Goal: Find specific page/section: Find specific page/section

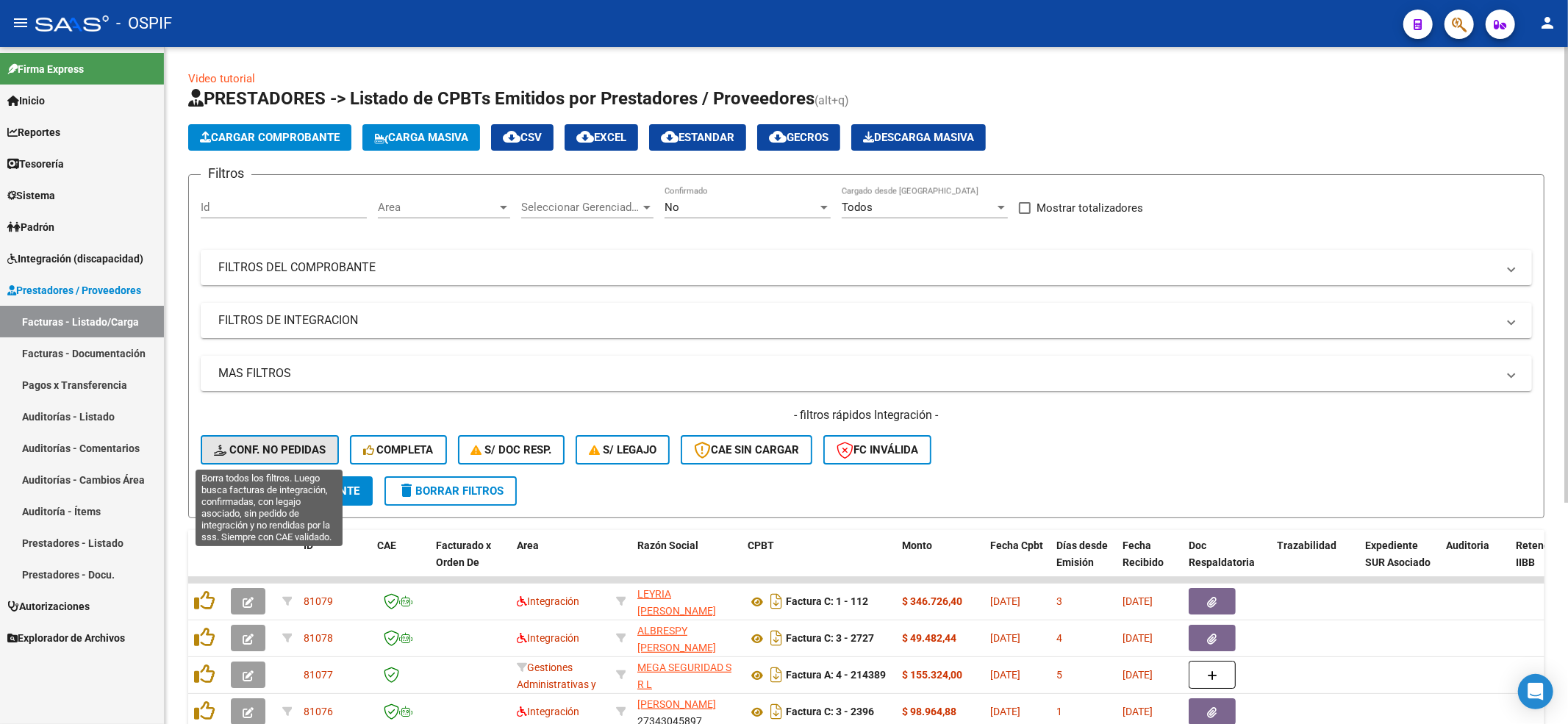
click at [230, 457] on button "Conf. no pedidas" at bounding box center [269, 450] width 138 height 30
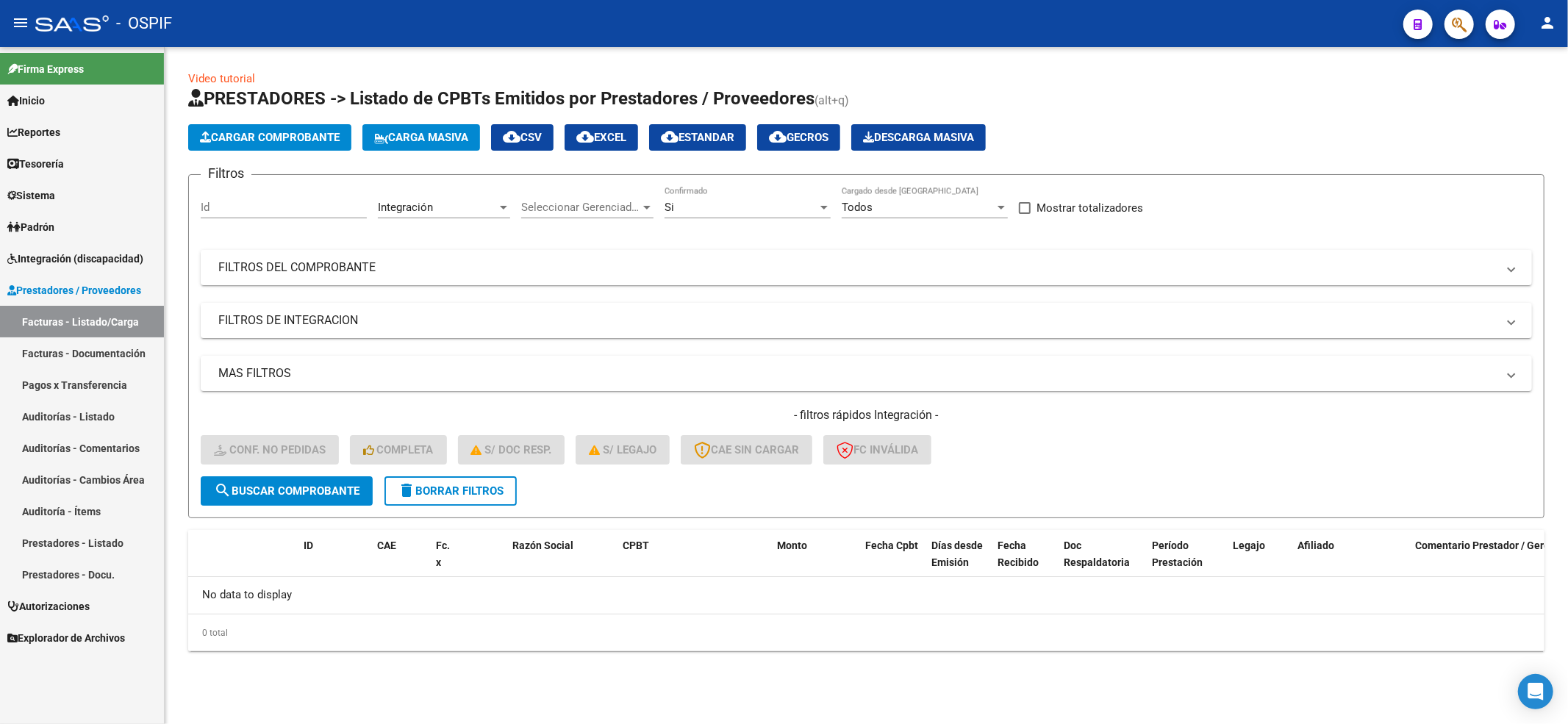
click at [421, 485] on span "delete Borrar Filtros" at bounding box center [451, 491] width 106 height 13
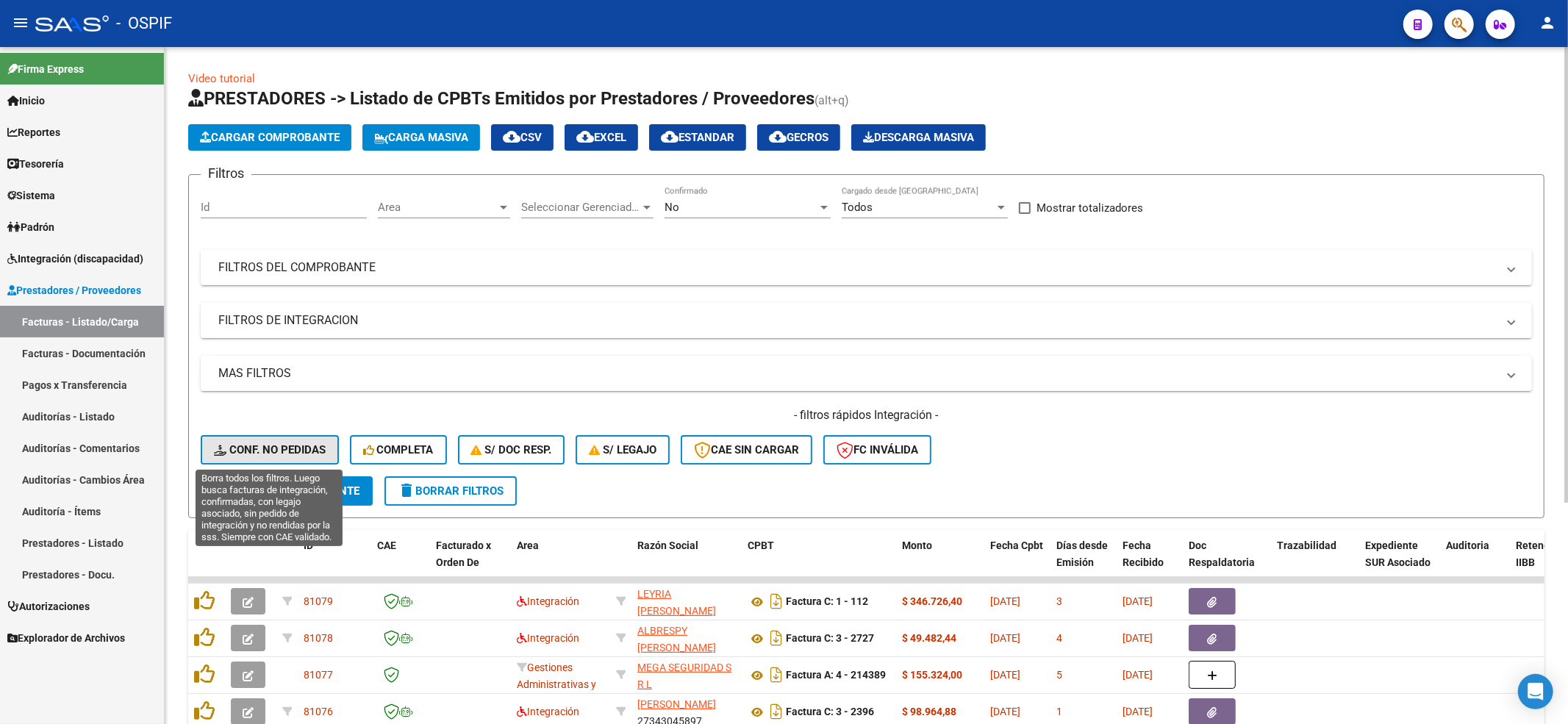
click at [291, 443] on span "Conf. no pedidas" at bounding box center [269, 450] width 111 height 13
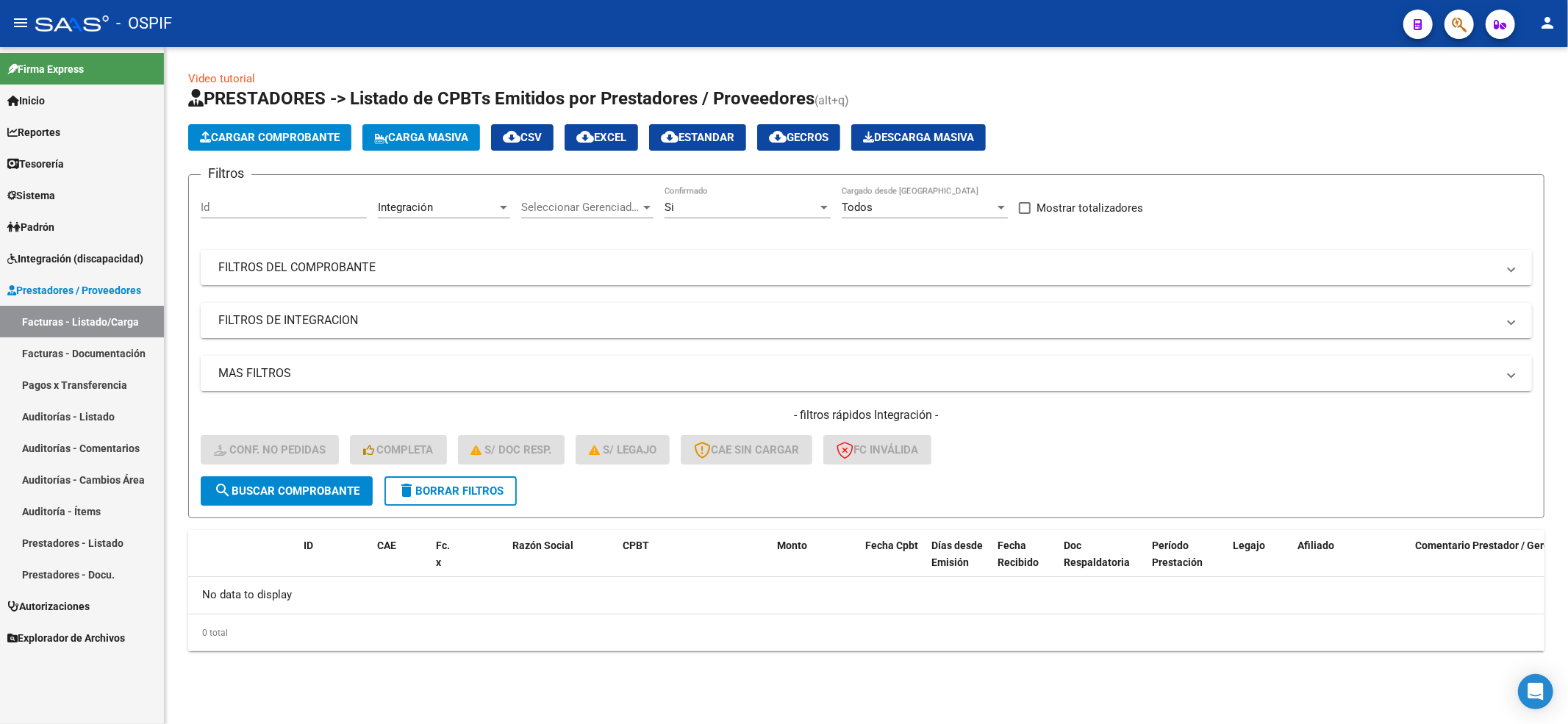
click at [471, 494] on span "delete Borrar Filtros" at bounding box center [451, 491] width 106 height 13
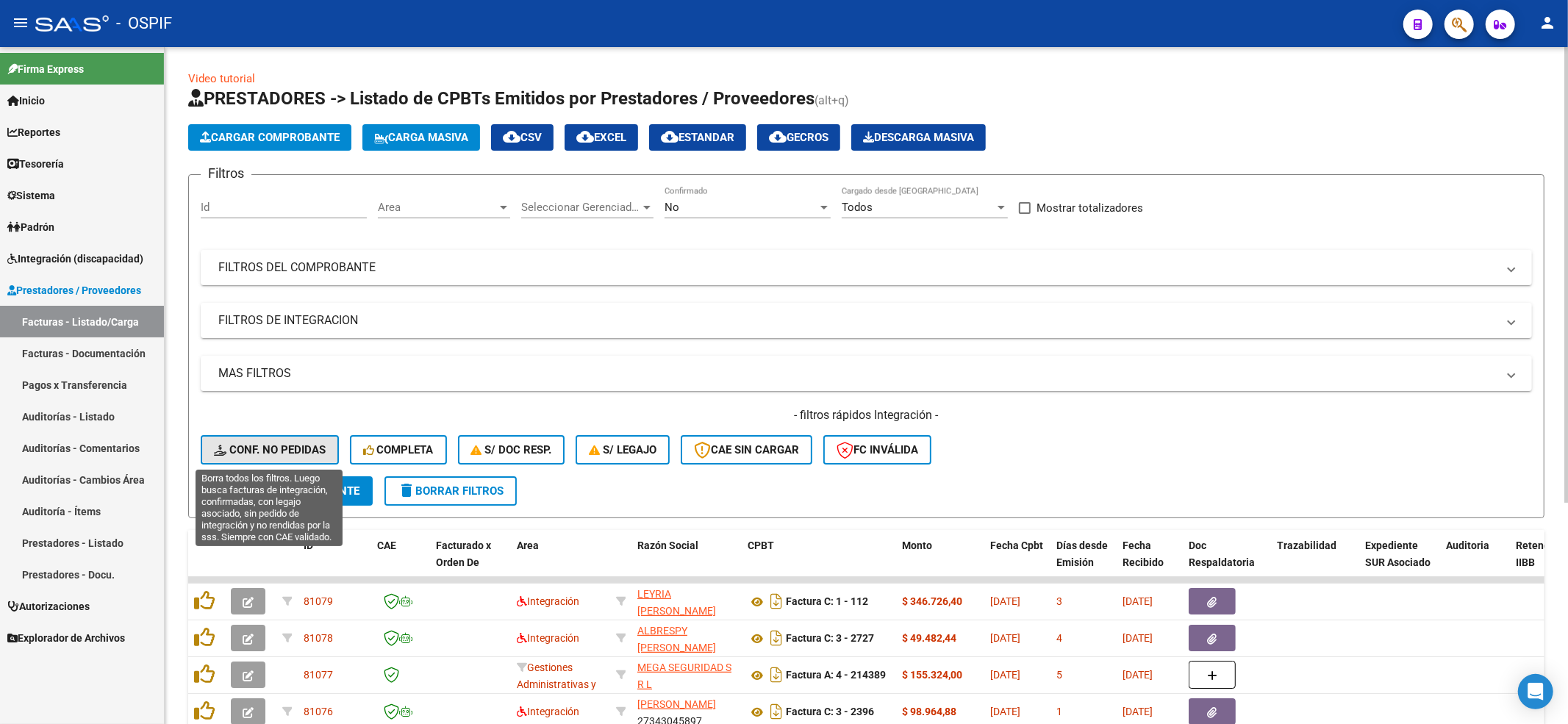
click at [253, 447] on button "Conf. no pedidas" at bounding box center [269, 450] width 138 height 30
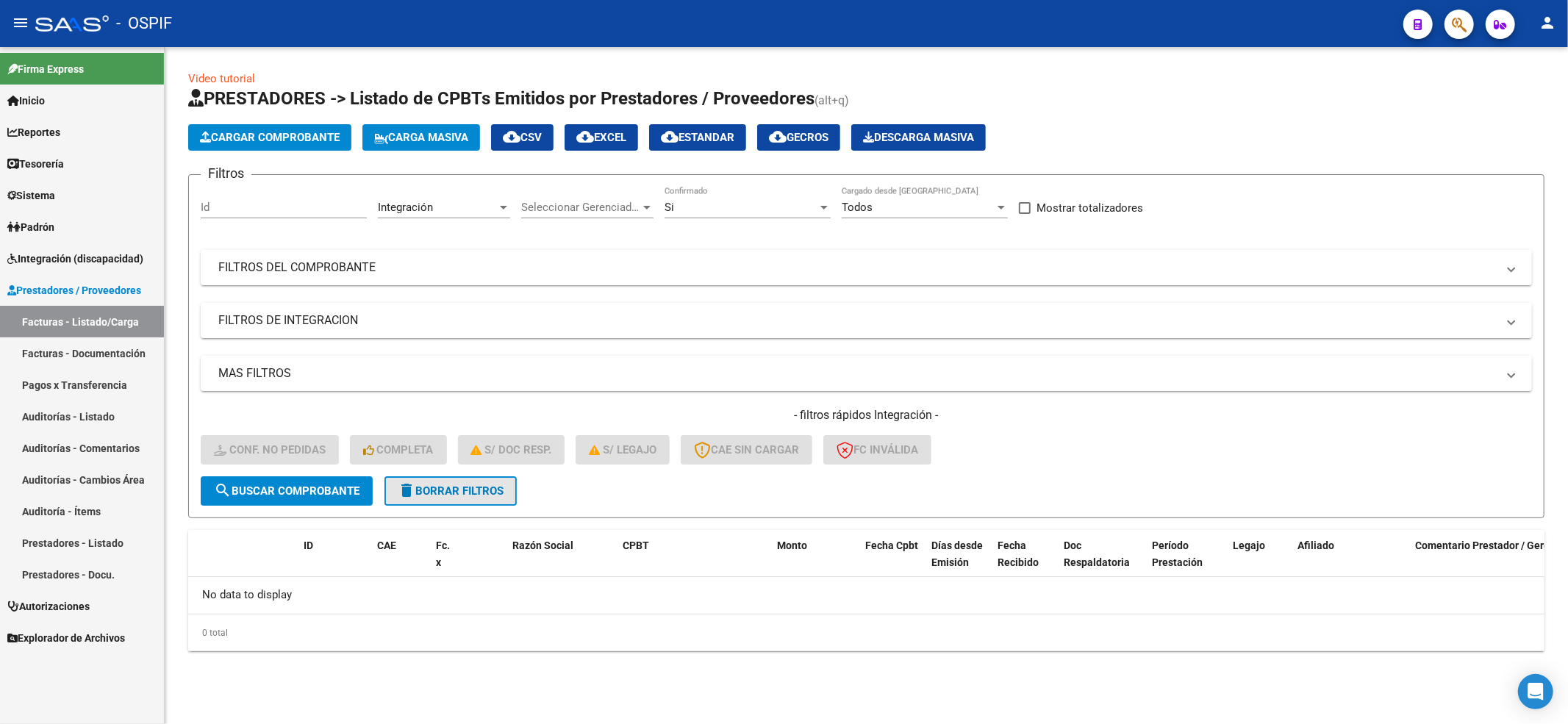
click at [454, 486] on span "delete Borrar Filtros" at bounding box center [451, 491] width 106 height 13
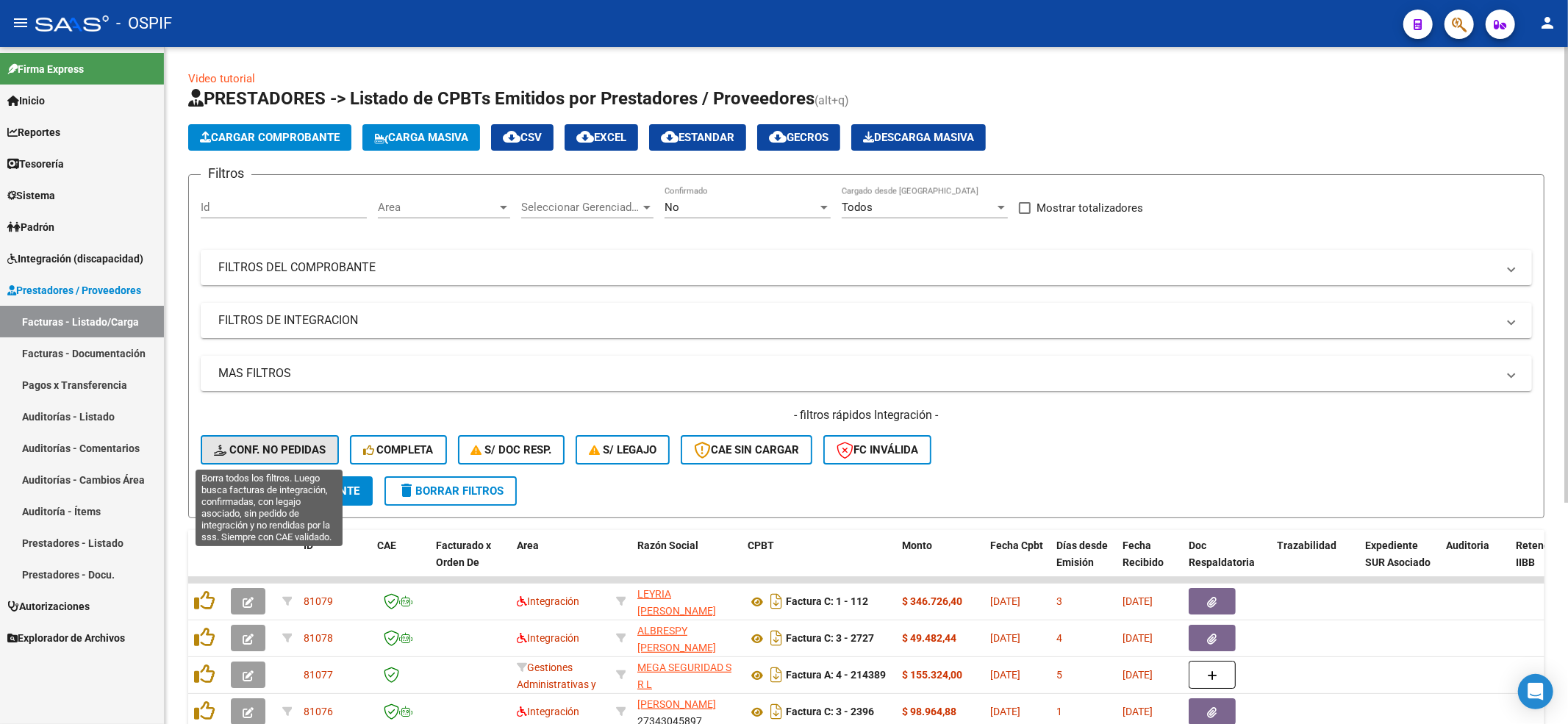
click at [268, 447] on span "Conf. no pedidas" at bounding box center [269, 450] width 111 height 13
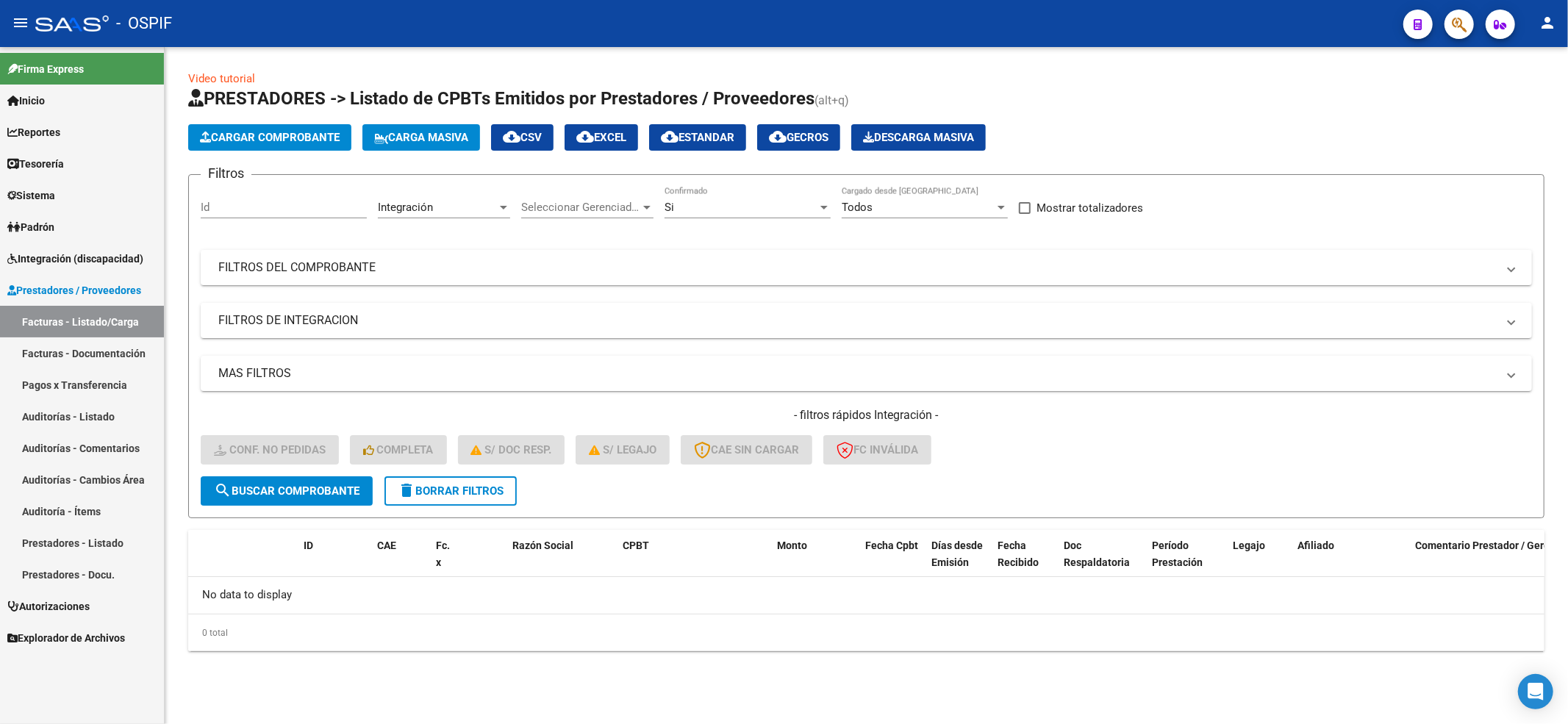
click at [489, 509] on form "Filtros Id Integración Area Seleccionar Gerenciador Seleccionar Gerenciador Si …" at bounding box center [866, 346] width 1357 height 344
click at [484, 498] on button "delete Borrar Filtros" at bounding box center [451, 491] width 132 height 30
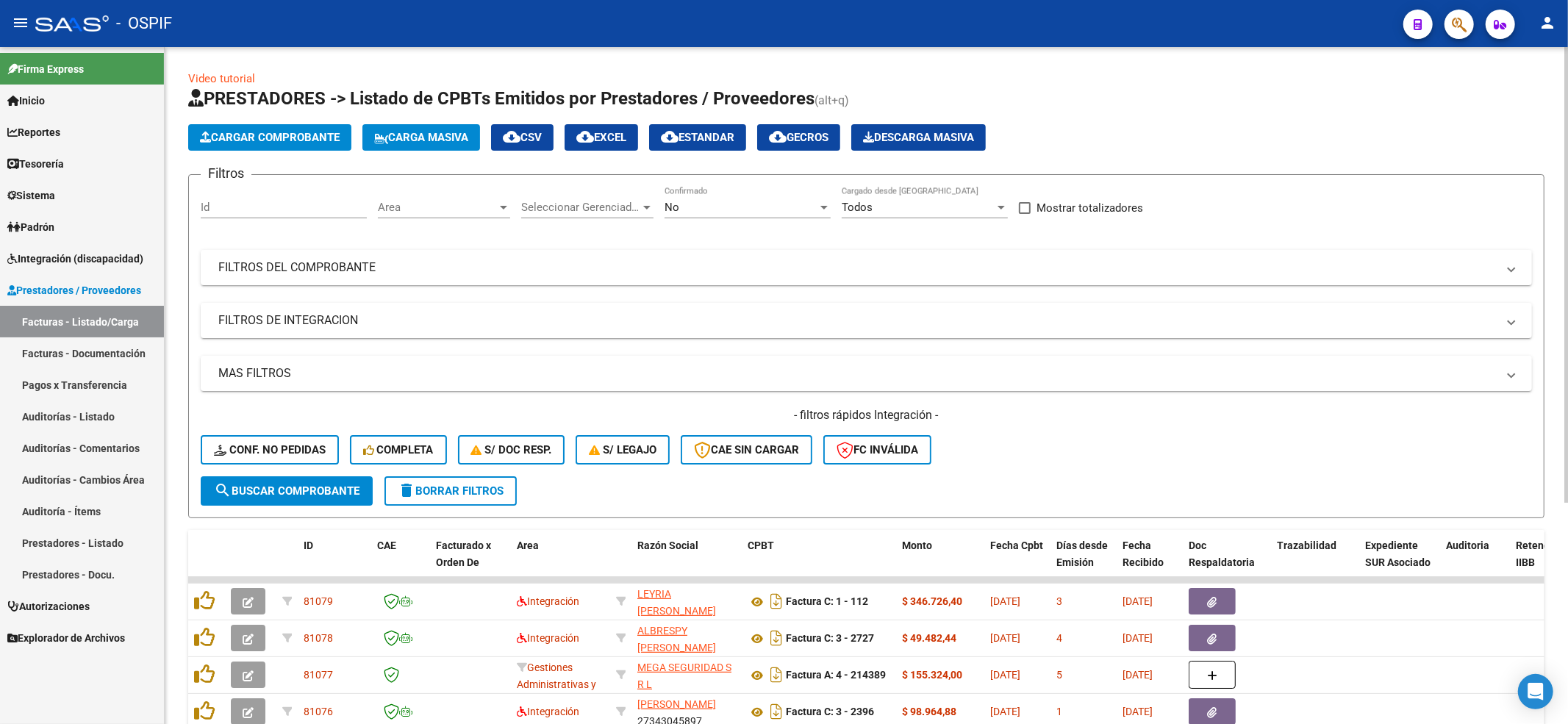
click at [303, 467] on div "- filtros rápidos Integración - Conf. no pedidas Completa S/ Doc Resp. S/ legaj…" at bounding box center [866, 442] width 1331 height 69
click at [303, 463] on button "Conf. no pedidas" at bounding box center [269, 450] width 138 height 30
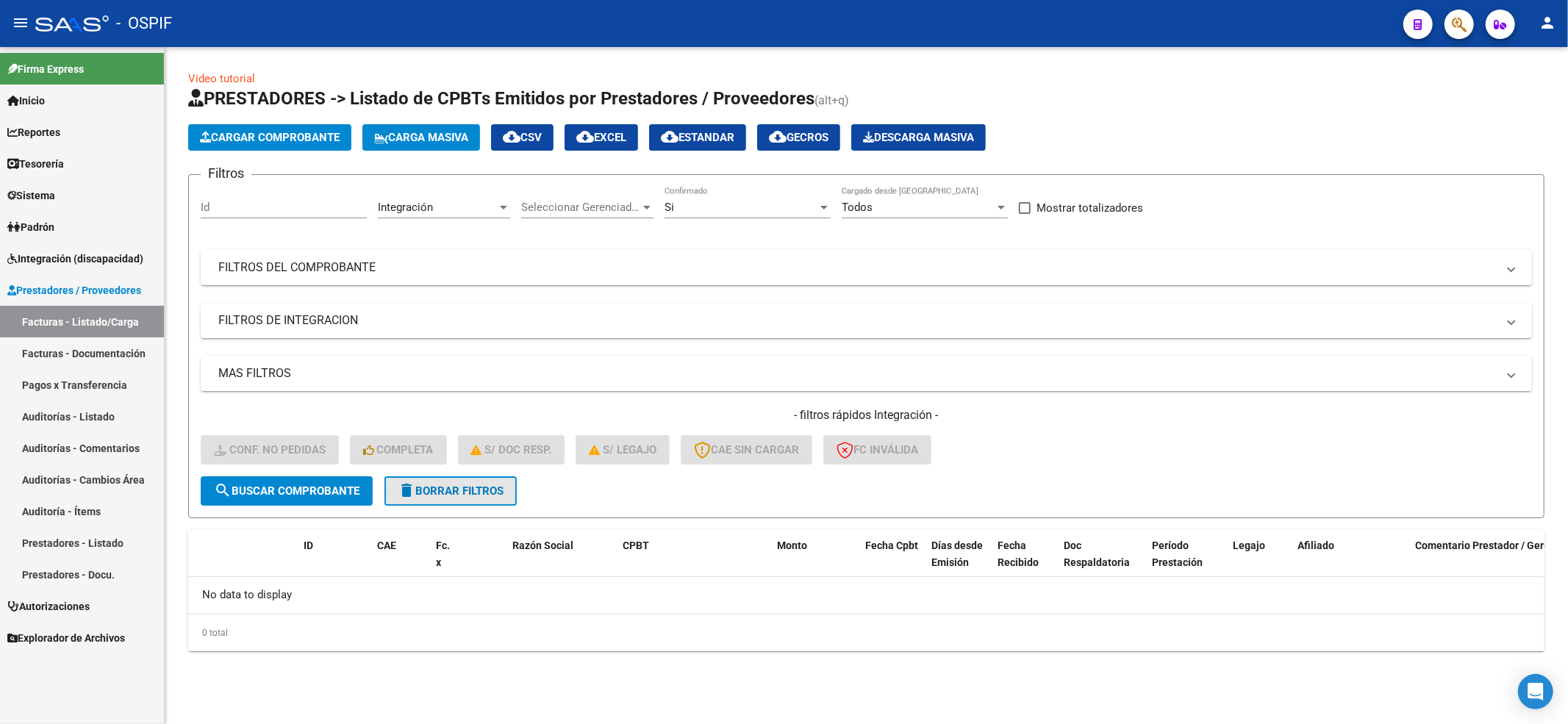
click at [504, 485] on span "delete Borrar Filtros" at bounding box center [451, 491] width 106 height 13
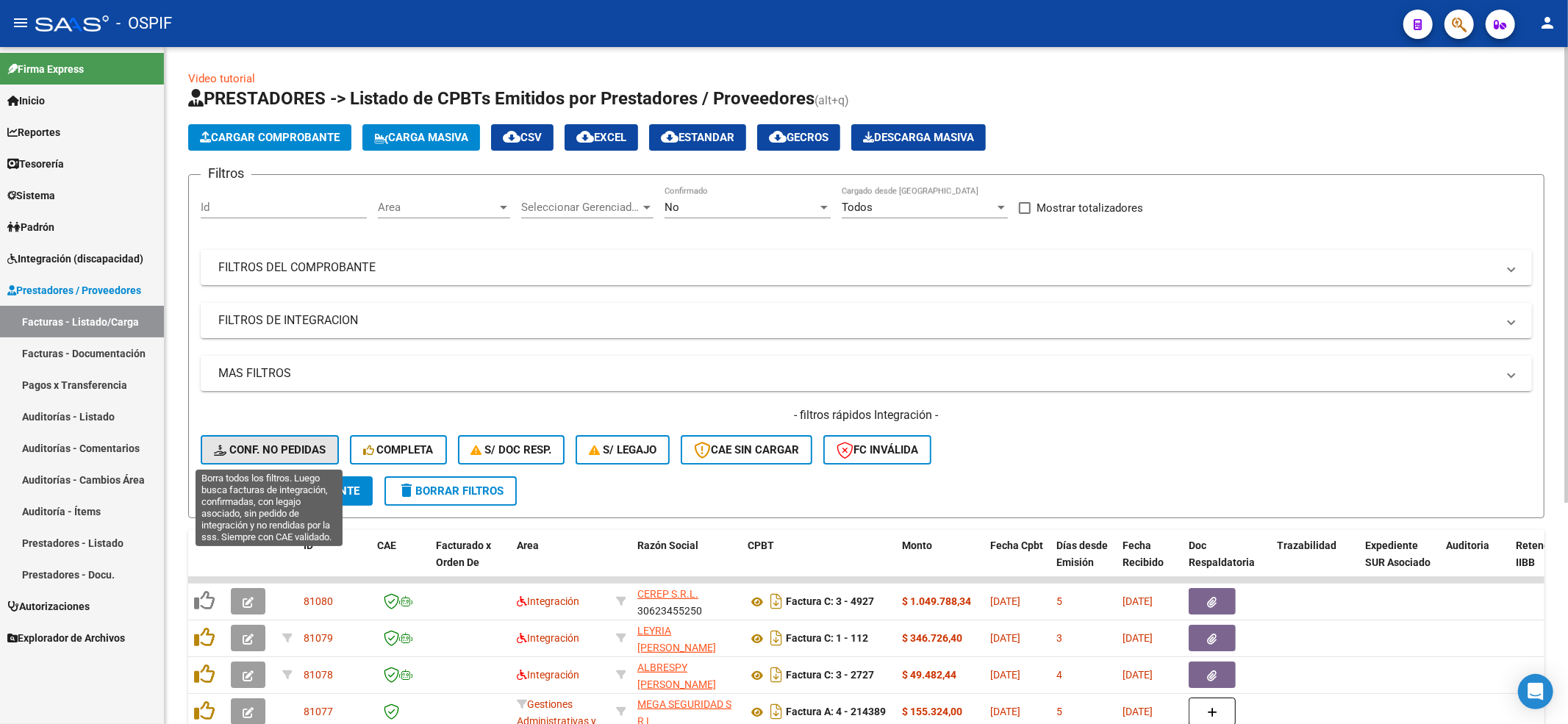
click at [244, 452] on span "Conf. no pedidas" at bounding box center [269, 450] width 111 height 13
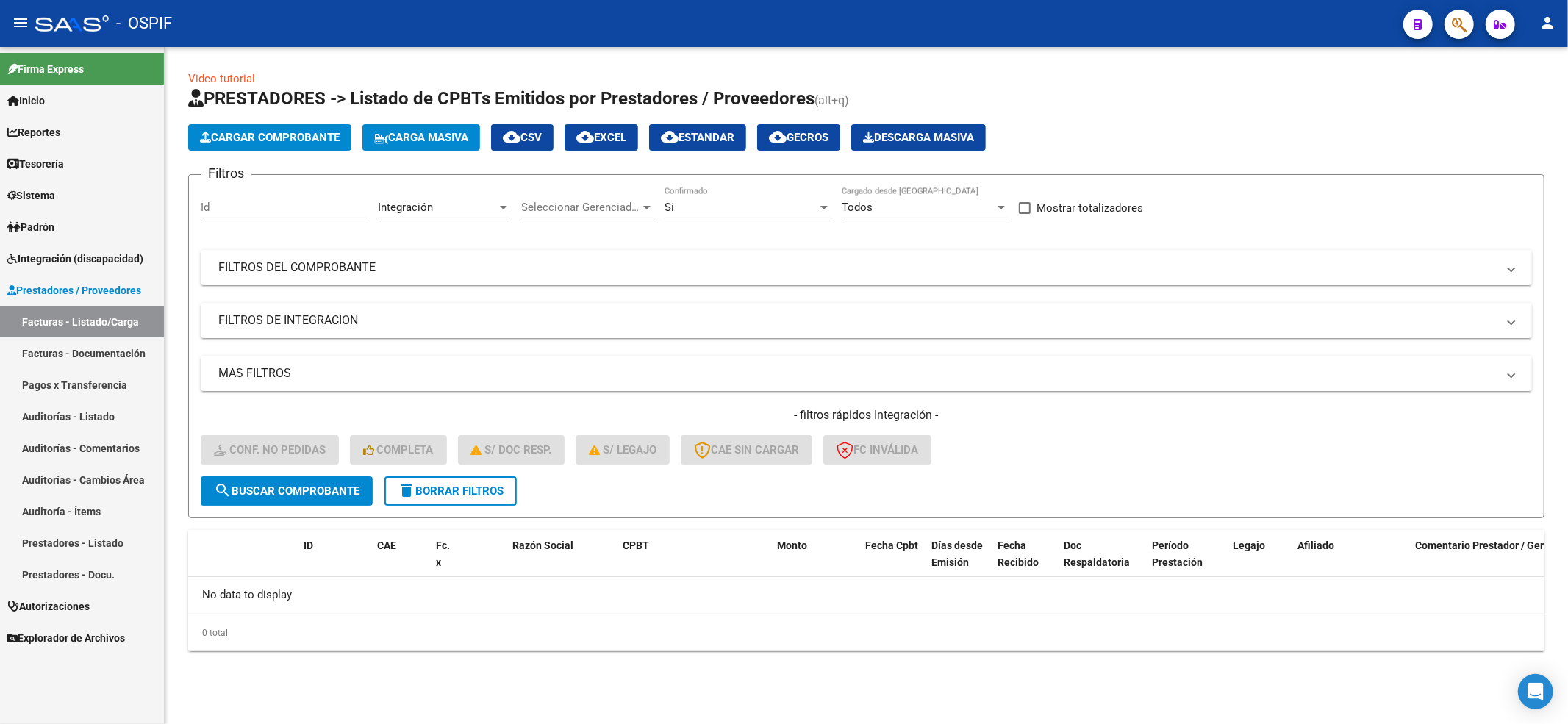
click at [463, 498] on button "delete Borrar Filtros" at bounding box center [451, 491] width 132 height 30
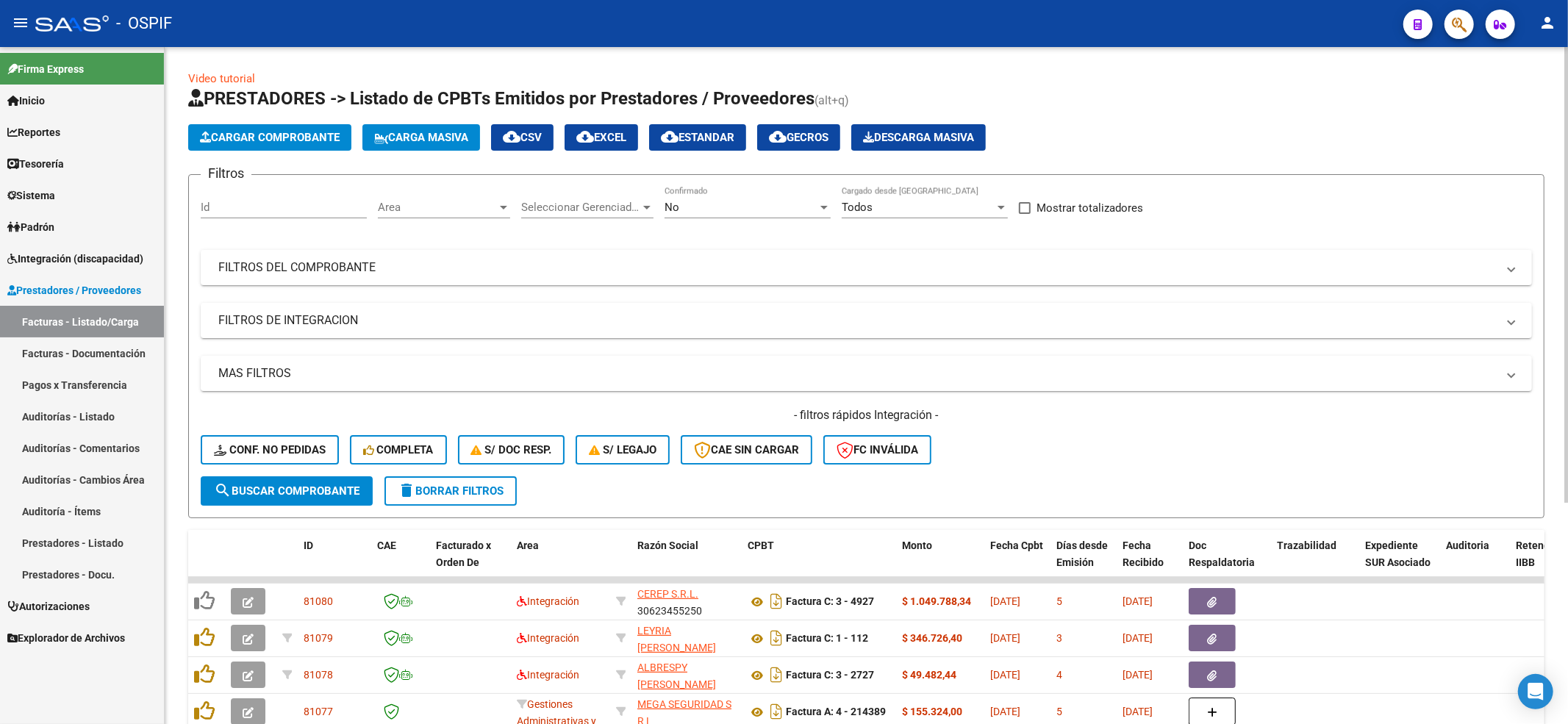
click at [277, 473] on div "- filtros rápidos Integración - Conf. no pedidas Completa S/ Doc Resp. S/ legaj…" at bounding box center [866, 442] width 1331 height 69
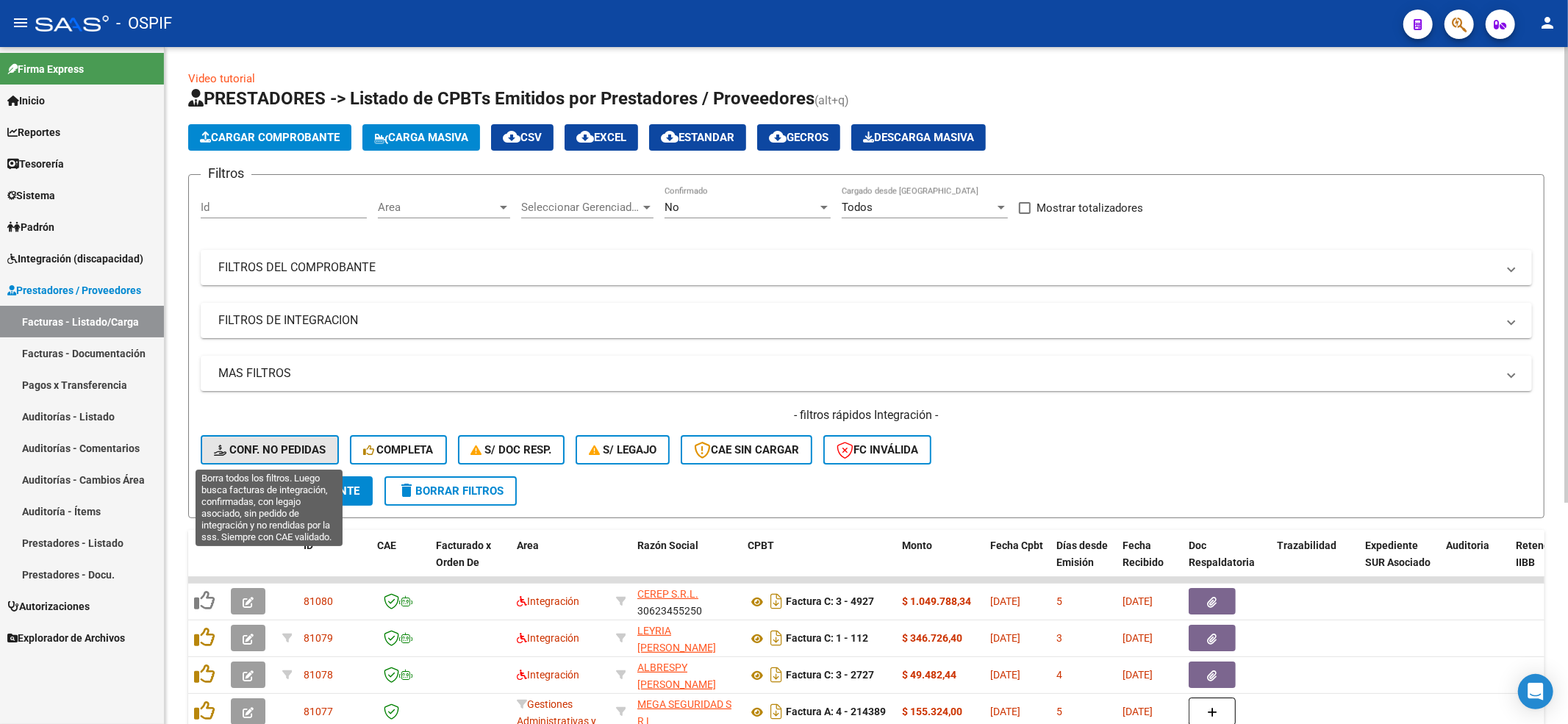
click at [268, 454] on span "Conf. no pedidas" at bounding box center [269, 450] width 111 height 13
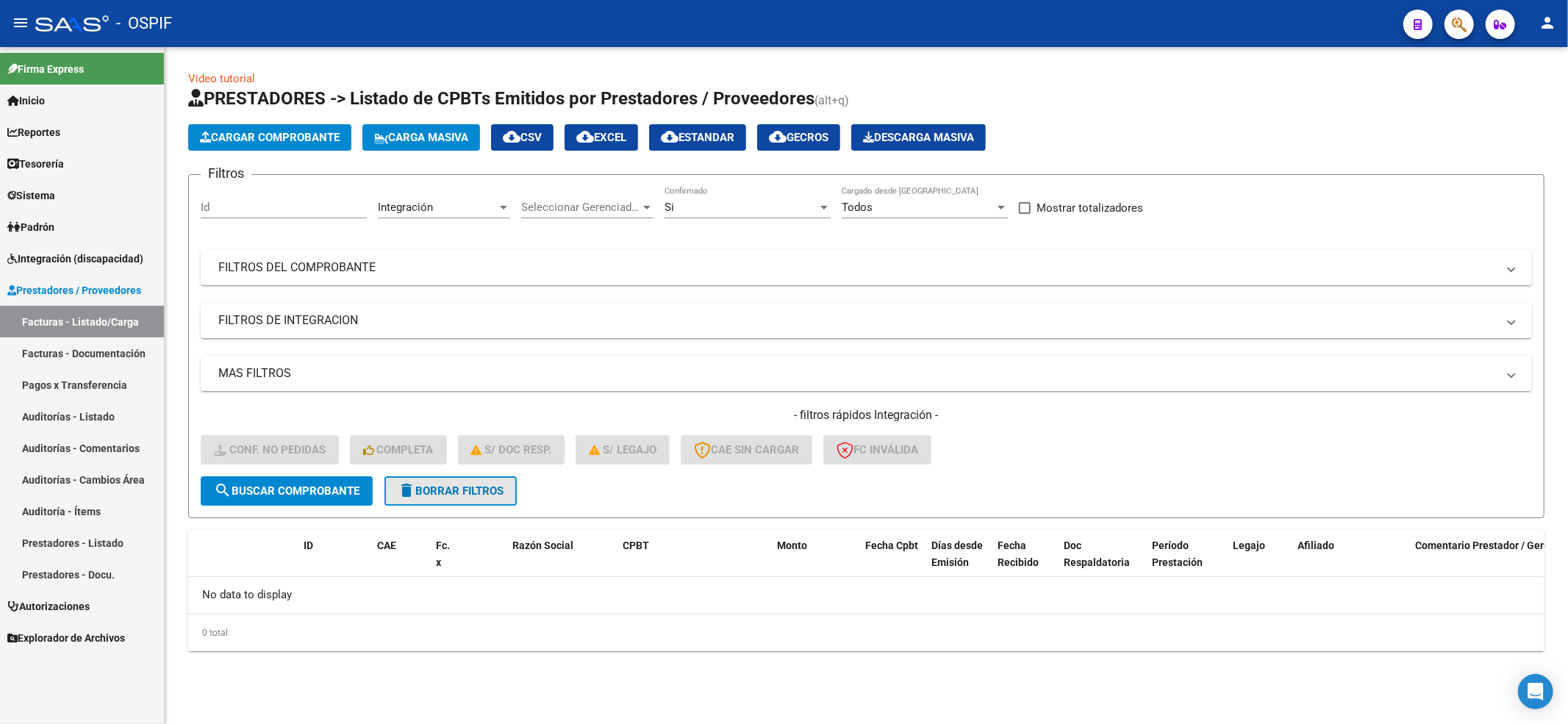
click at [517, 492] on button "delete Borrar Filtros" at bounding box center [451, 491] width 132 height 30
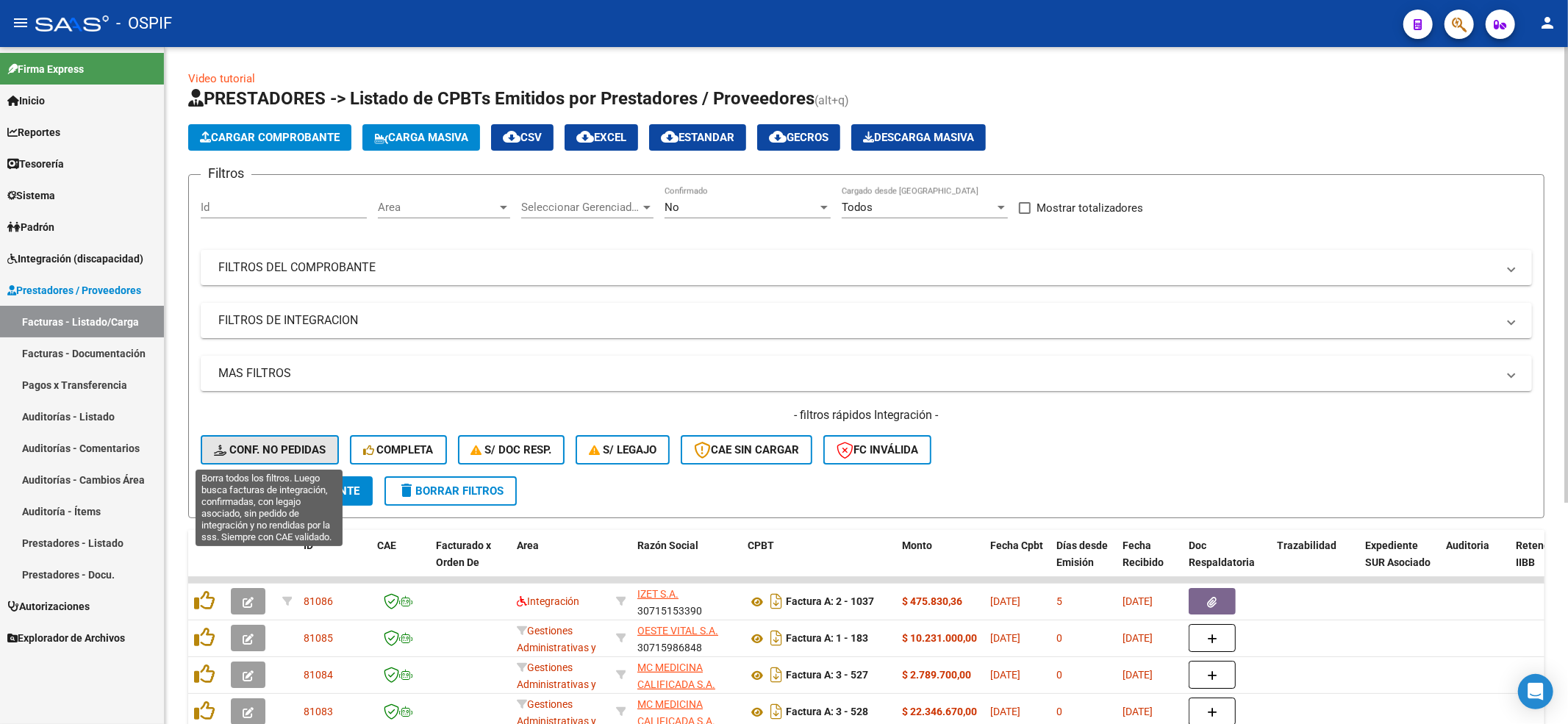
click at [275, 443] on span "Conf. no pedidas" at bounding box center [269, 450] width 111 height 13
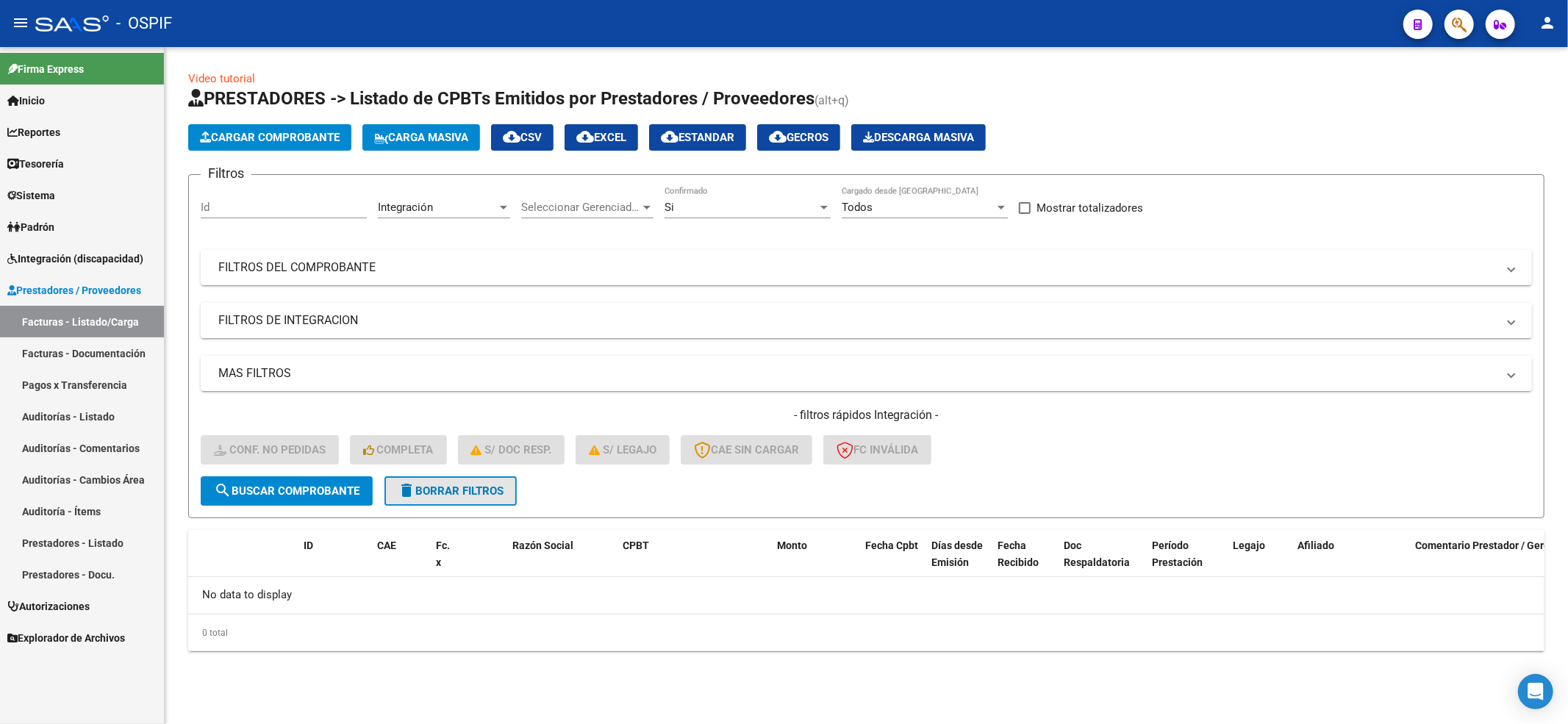
drag, startPoint x: 478, startPoint y: 485, endPoint x: 471, endPoint y: 494, distance: 11.4
click at [475, 490] on span "delete Borrar Filtros" at bounding box center [451, 491] width 106 height 13
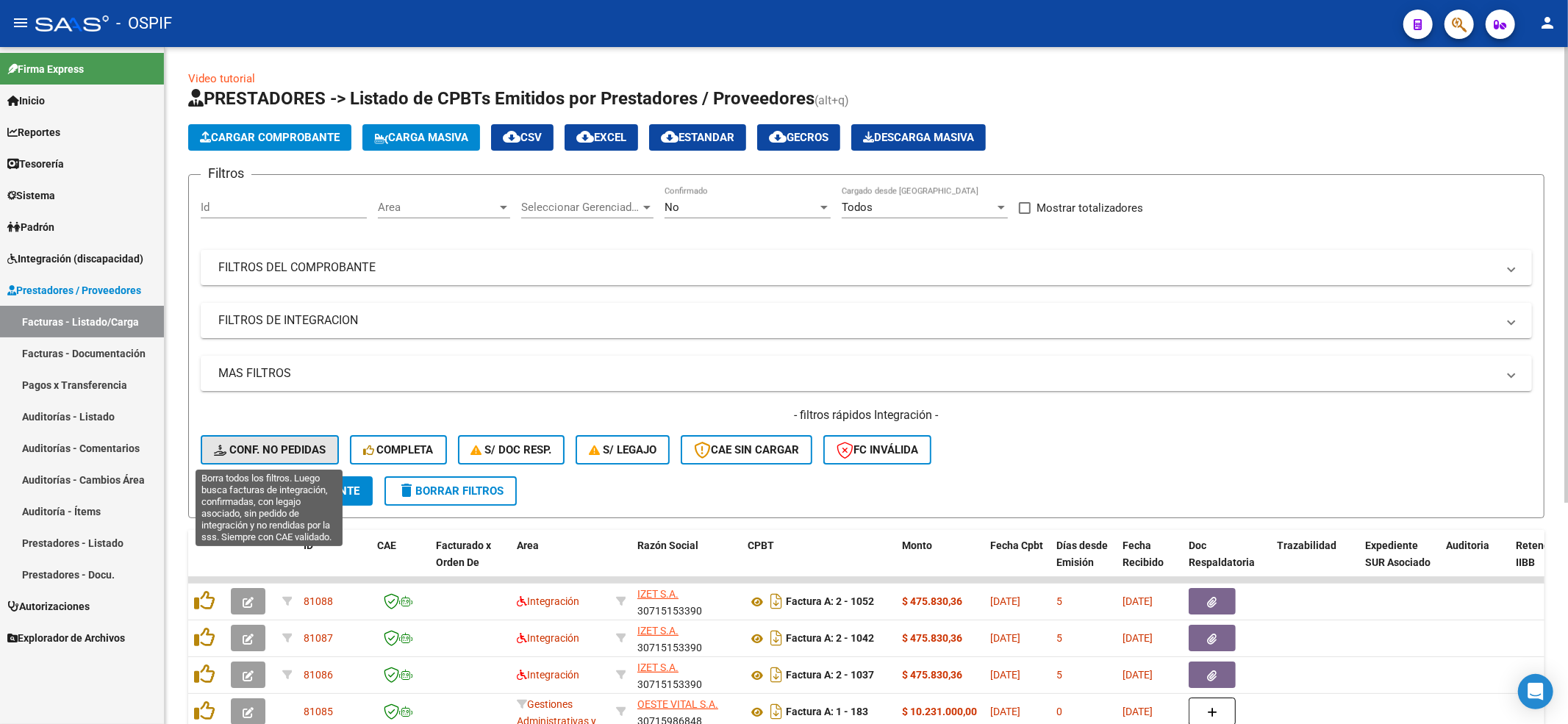
click at [211, 446] on button "Conf. no pedidas" at bounding box center [269, 450] width 138 height 30
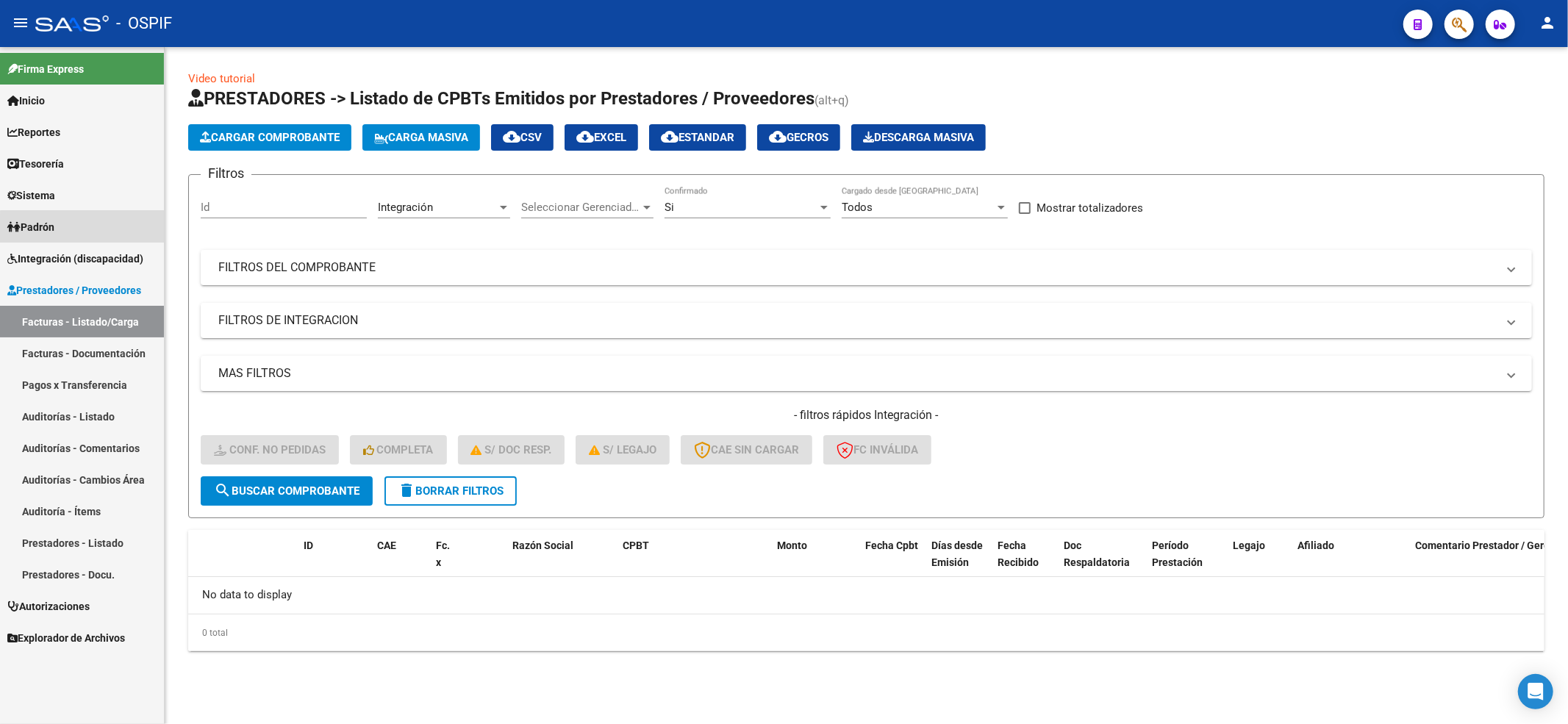
click at [110, 239] on link "Padrón" at bounding box center [82, 227] width 164 height 31
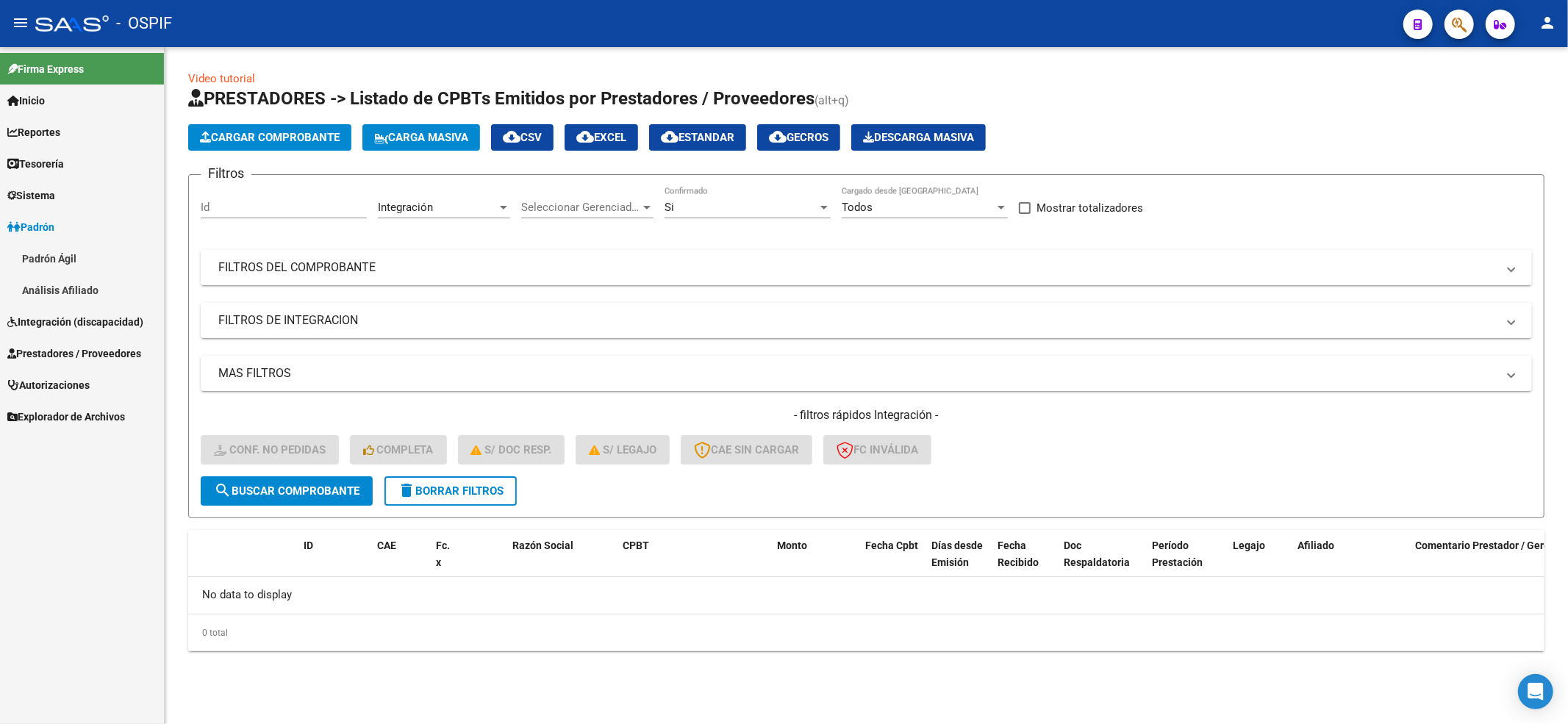
click at [89, 294] on link "Análisis Afiliado" at bounding box center [82, 290] width 164 height 31
click at [87, 310] on link "Integración (discapacidad)" at bounding box center [82, 321] width 164 height 31
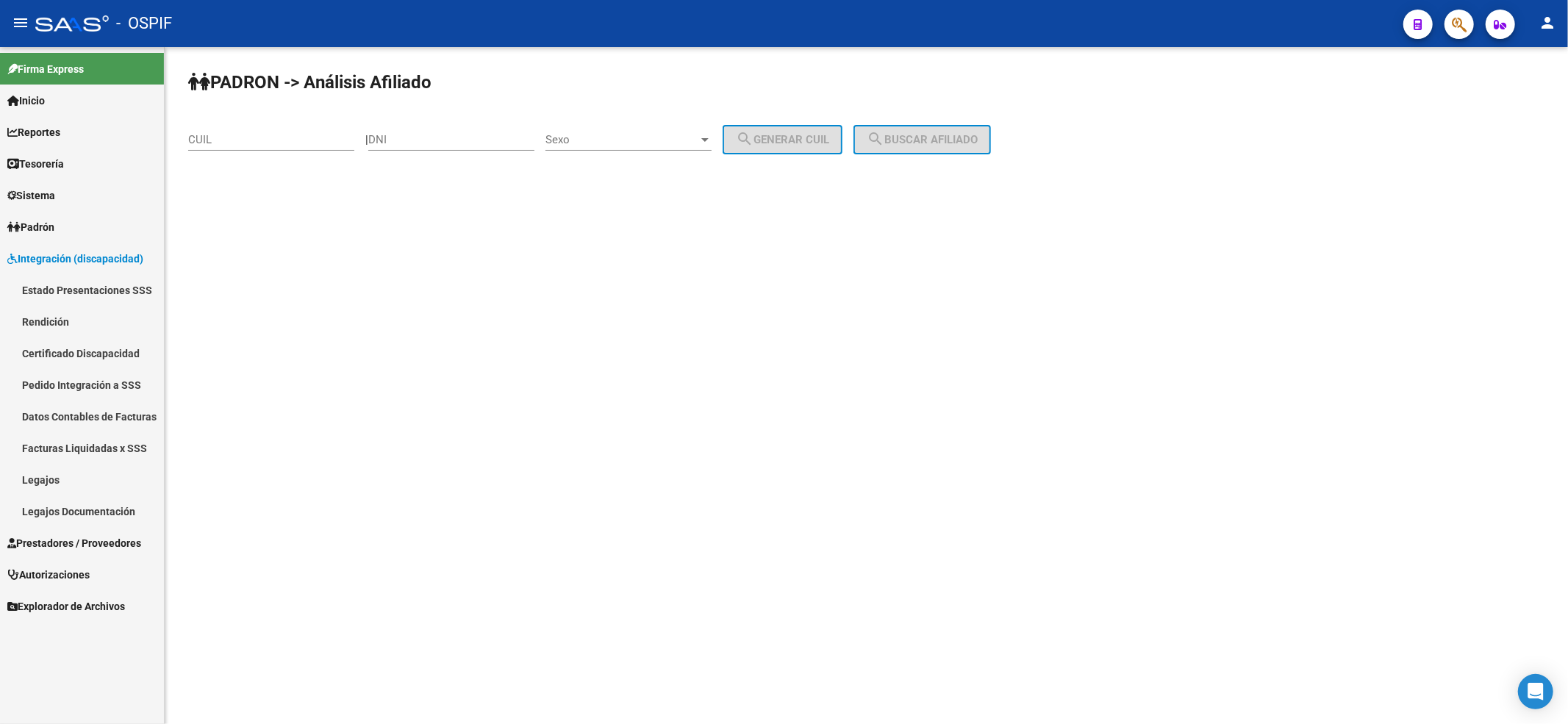
click at [83, 303] on link "Estado Presentaciones SSS" at bounding box center [82, 290] width 164 height 31
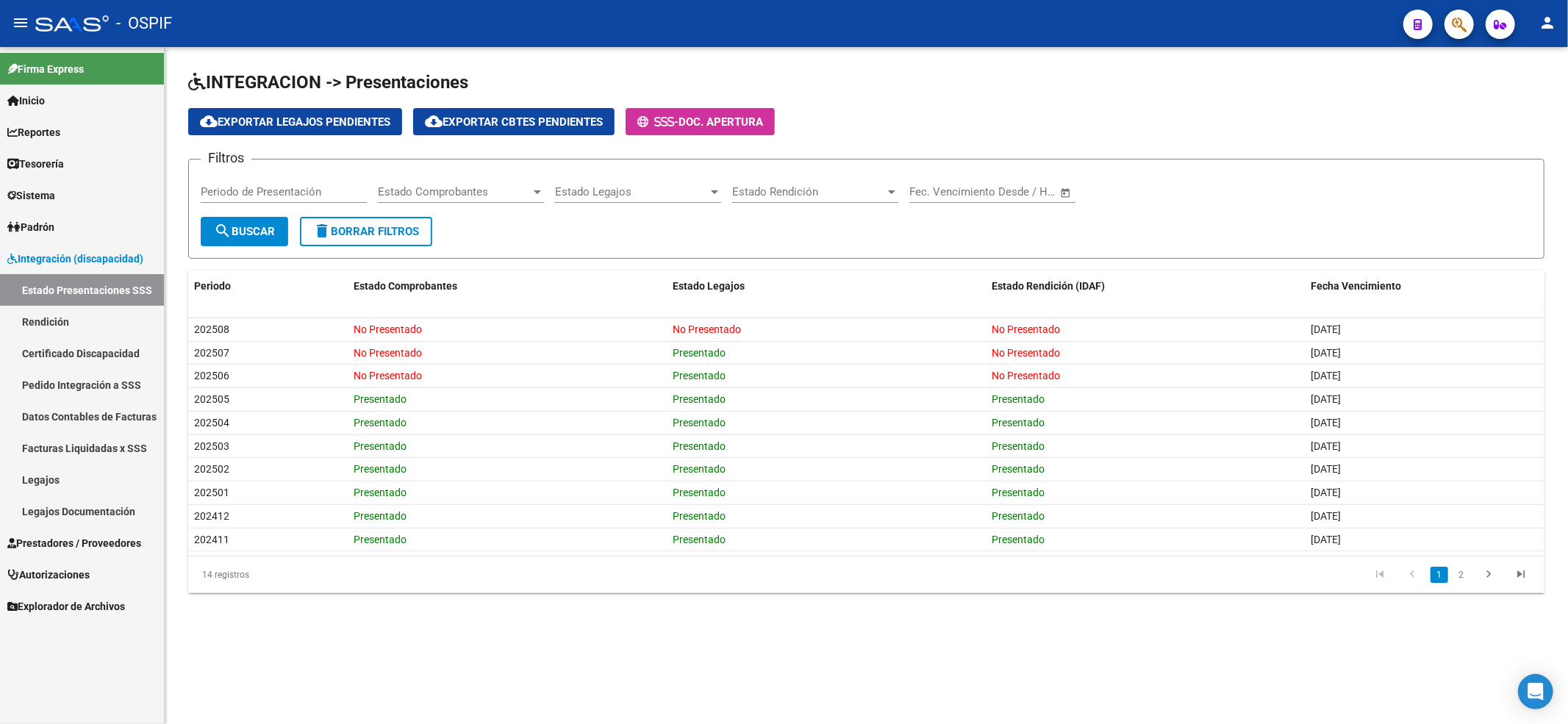
click at [111, 532] on link "Prestadores / Proveedores" at bounding box center [82, 542] width 164 height 31
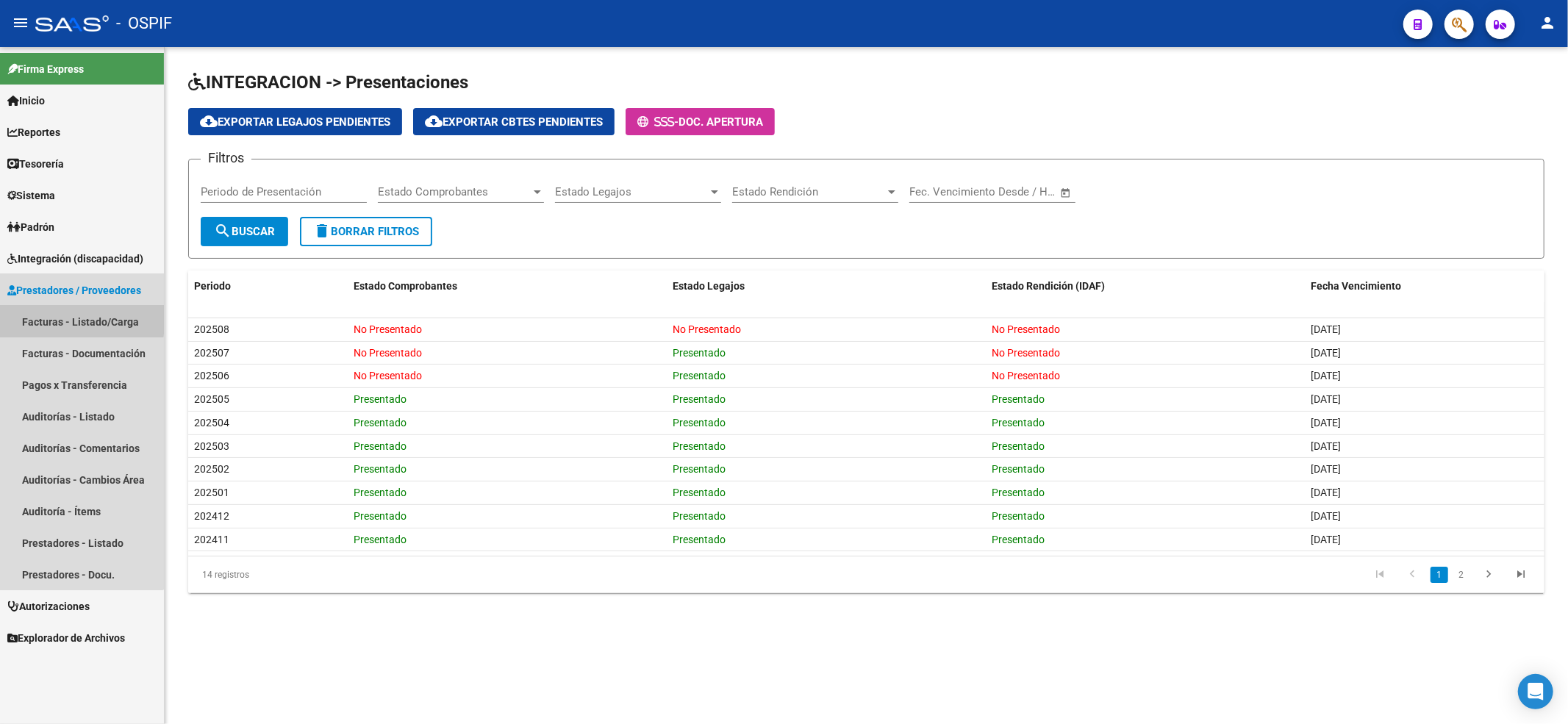
click at [40, 316] on link "Facturas - Listado/Carga" at bounding box center [82, 321] width 164 height 31
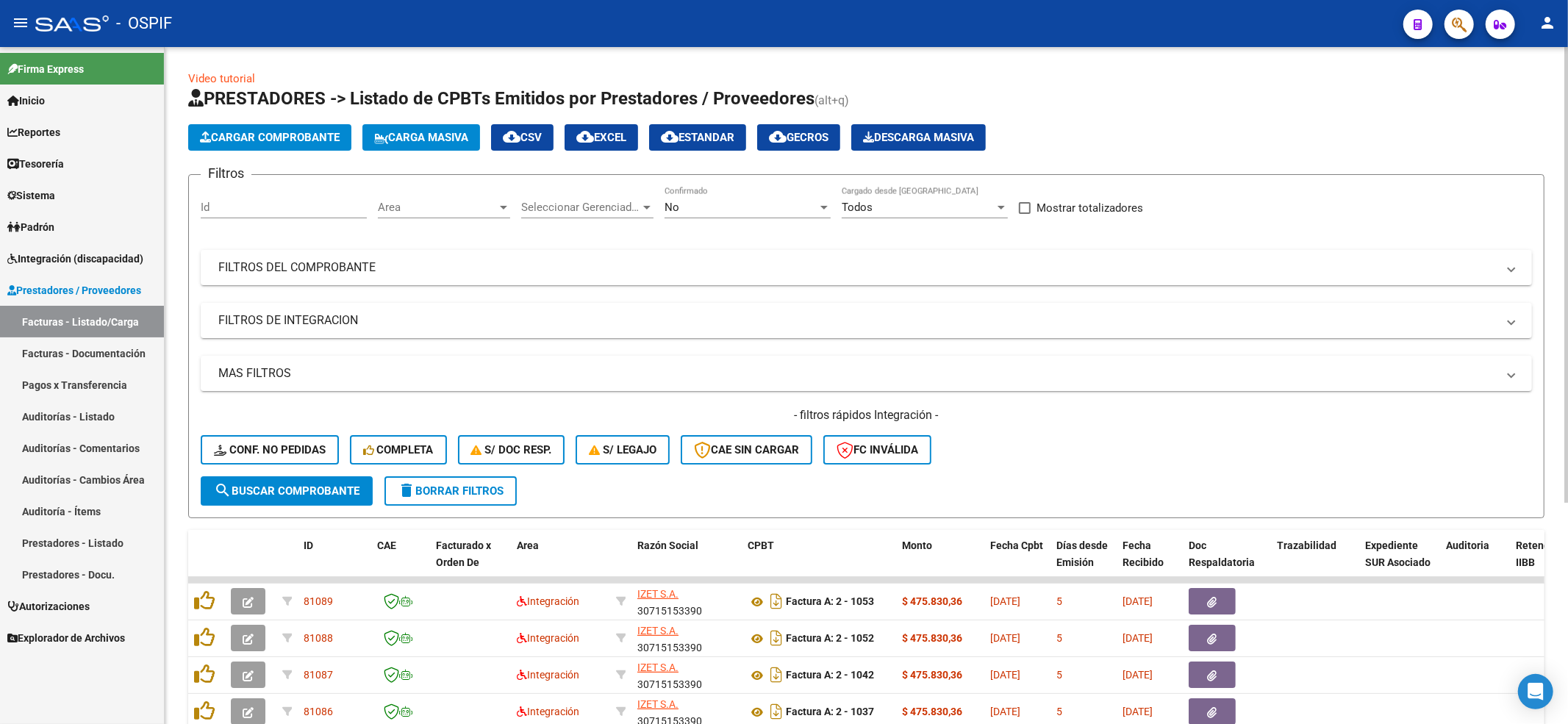
click at [474, 201] on span "Area" at bounding box center [438, 207] width 119 height 13
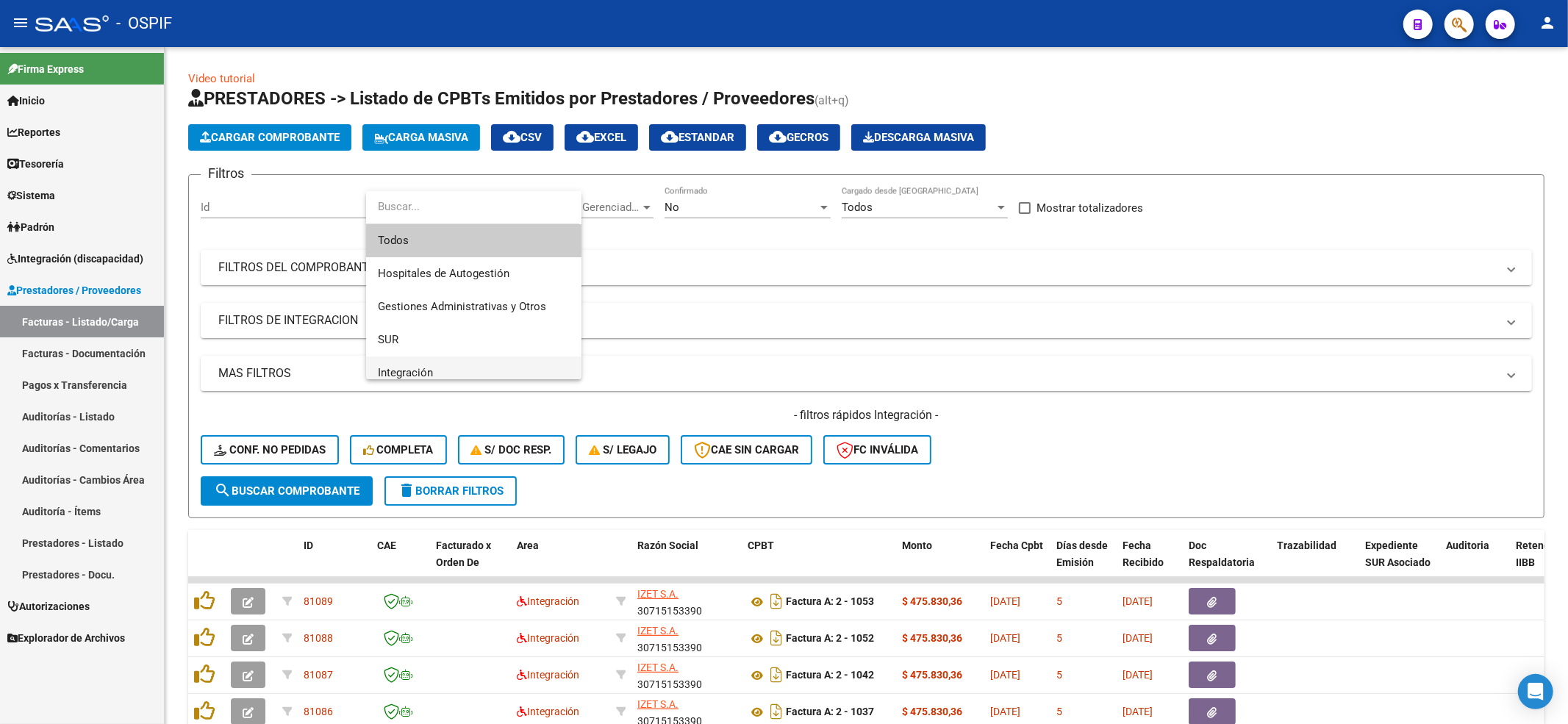
click at [471, 366] on span "Integración" at bounding box center [474, 373] width 192 height 33
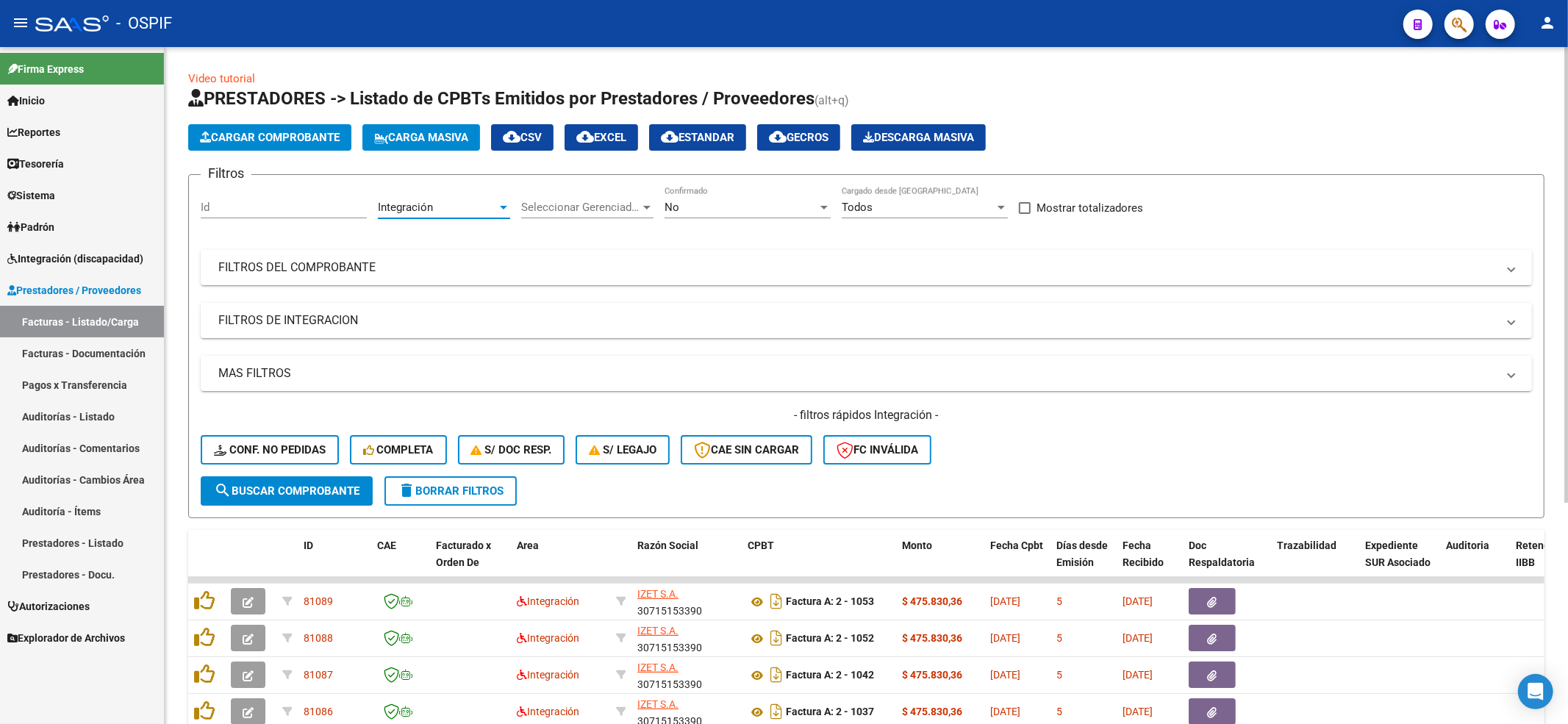
scroll to position [10, 0]
click at [792, 216] on div "No Confirmado" at bounding box center [747, 202] width 166 height 31
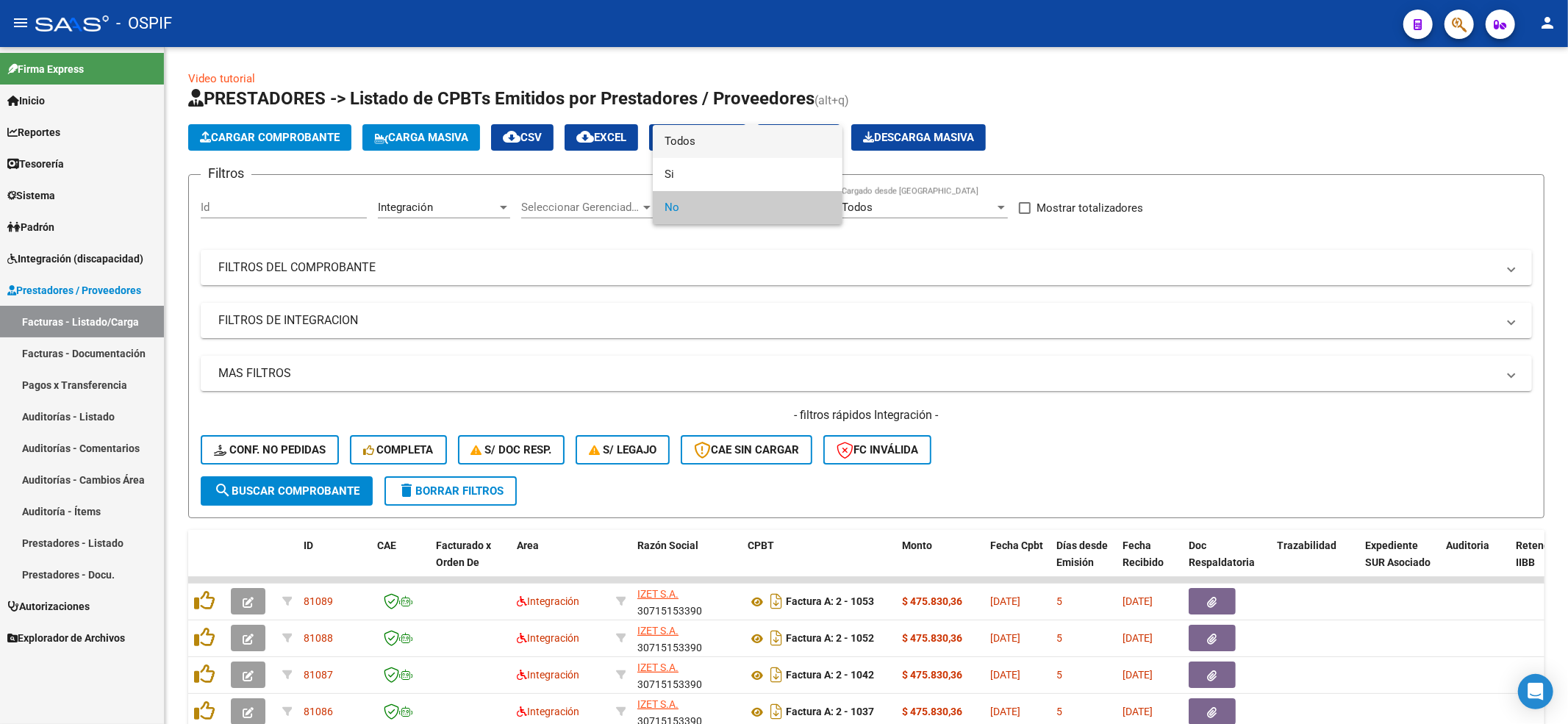
drag, startPoint x: 741, startPoint y: 147, endPoint x: 491, endPoint y: 305, distance: 295.7
click at [741, 147] on span "Todos" at bounding box center [747, 141] width 166 height 33
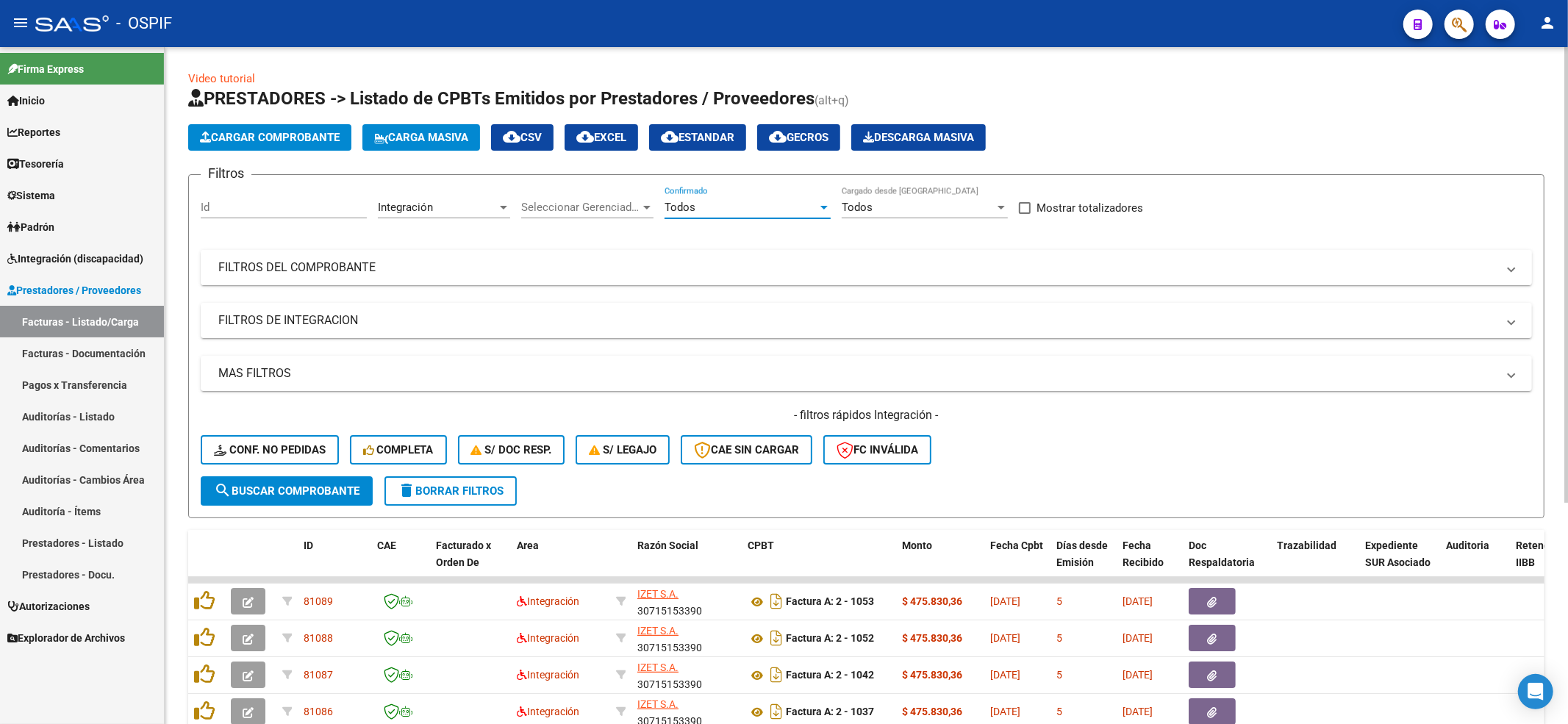
click at [333, 285] on mat-expansion-panel-header "FILTROS DEL COMPROBANTE" at bounding box center [866, 267] width 1331 height 35
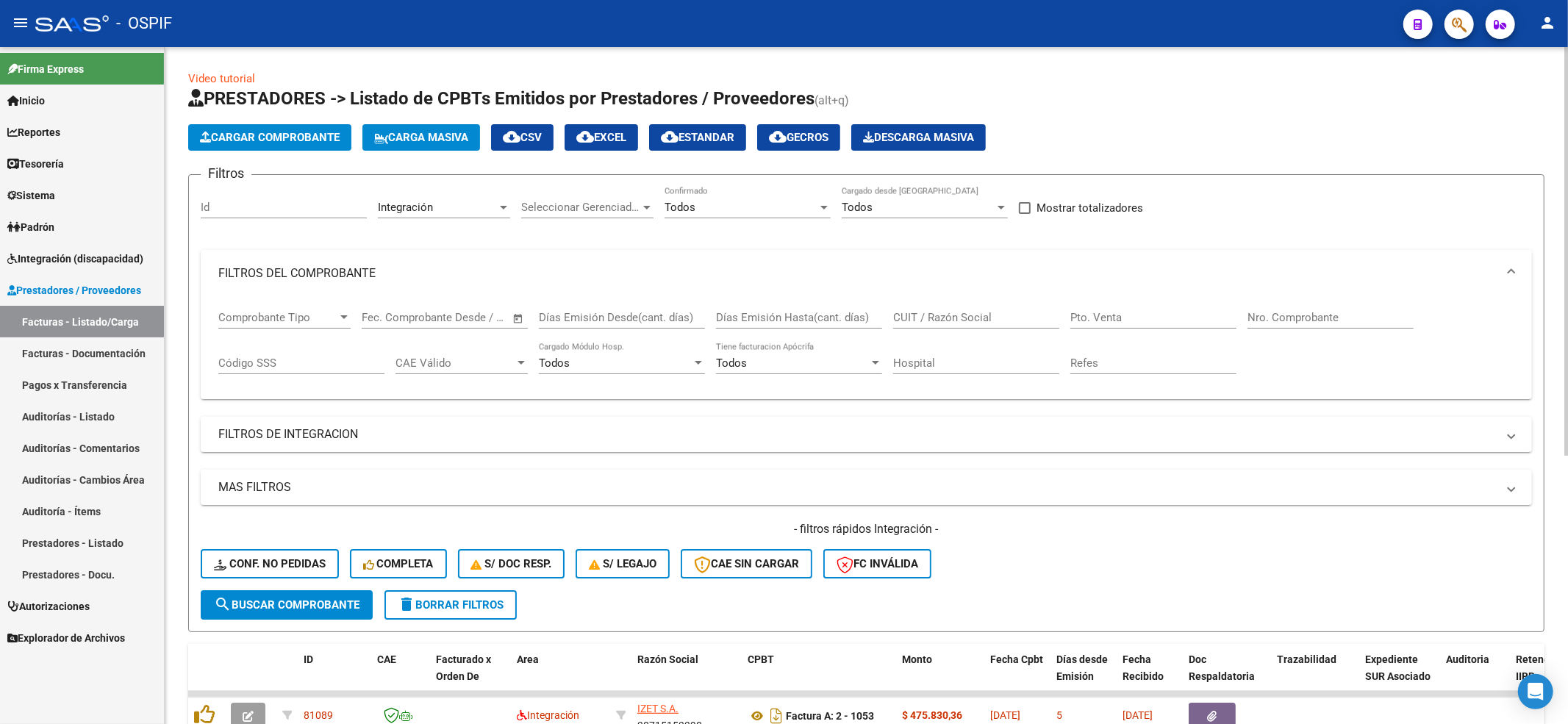
click at [1316, 320] on input "Nro. Comprobante" at bounding box center [1330, 318] width 166 height 13
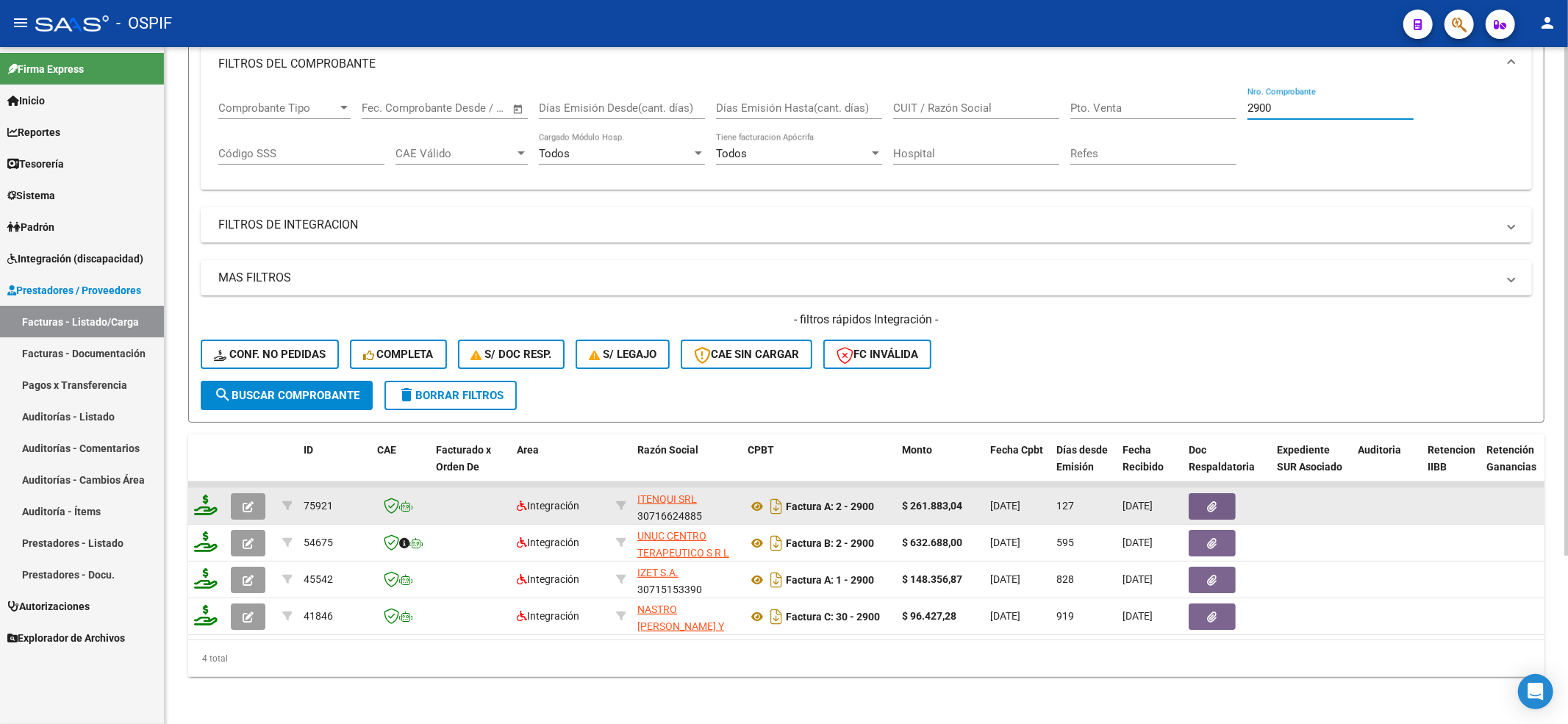
scroll to position [224, 0]
type input "2900"
click at [239, 493] on button "button" at bounding box center [249, 506] width 35 height 26
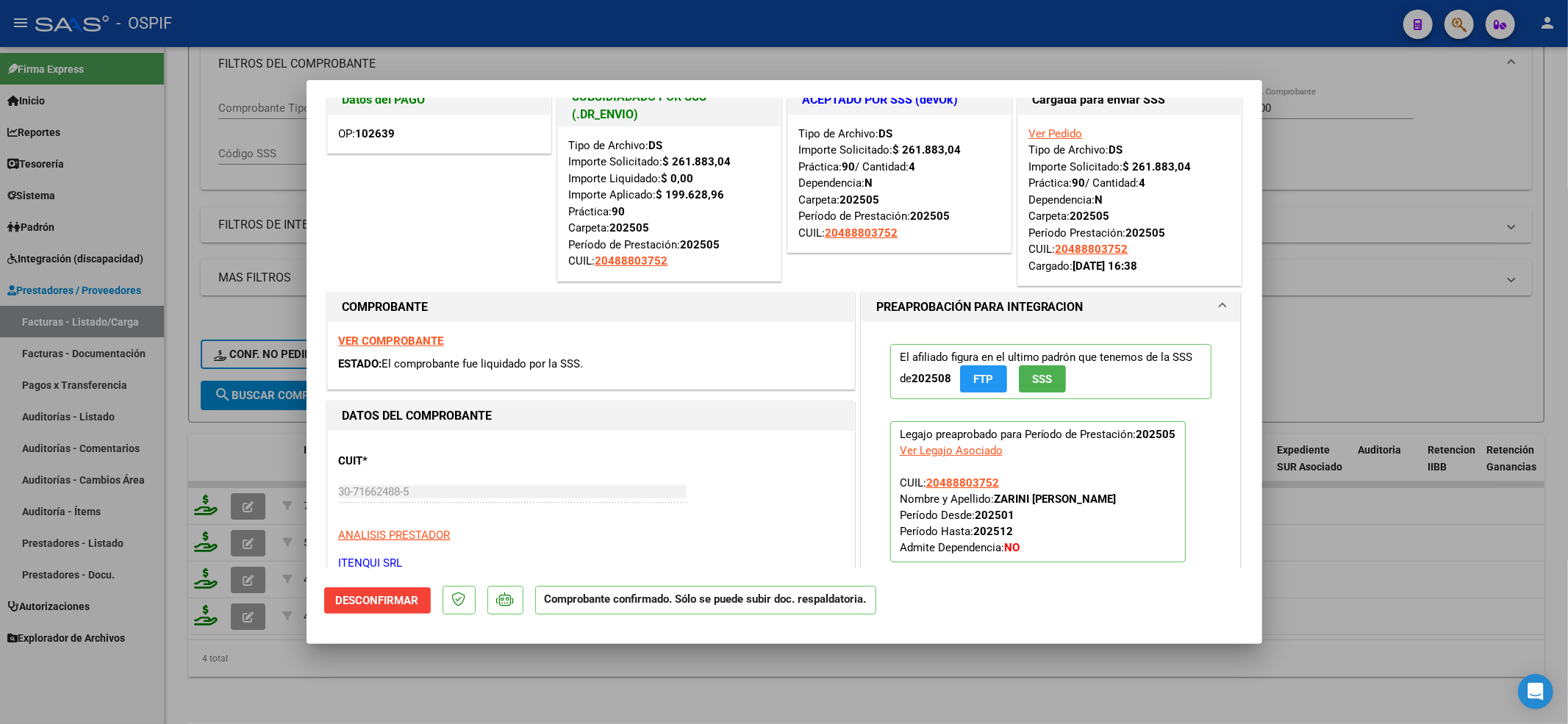
scroll to position [0, 0]
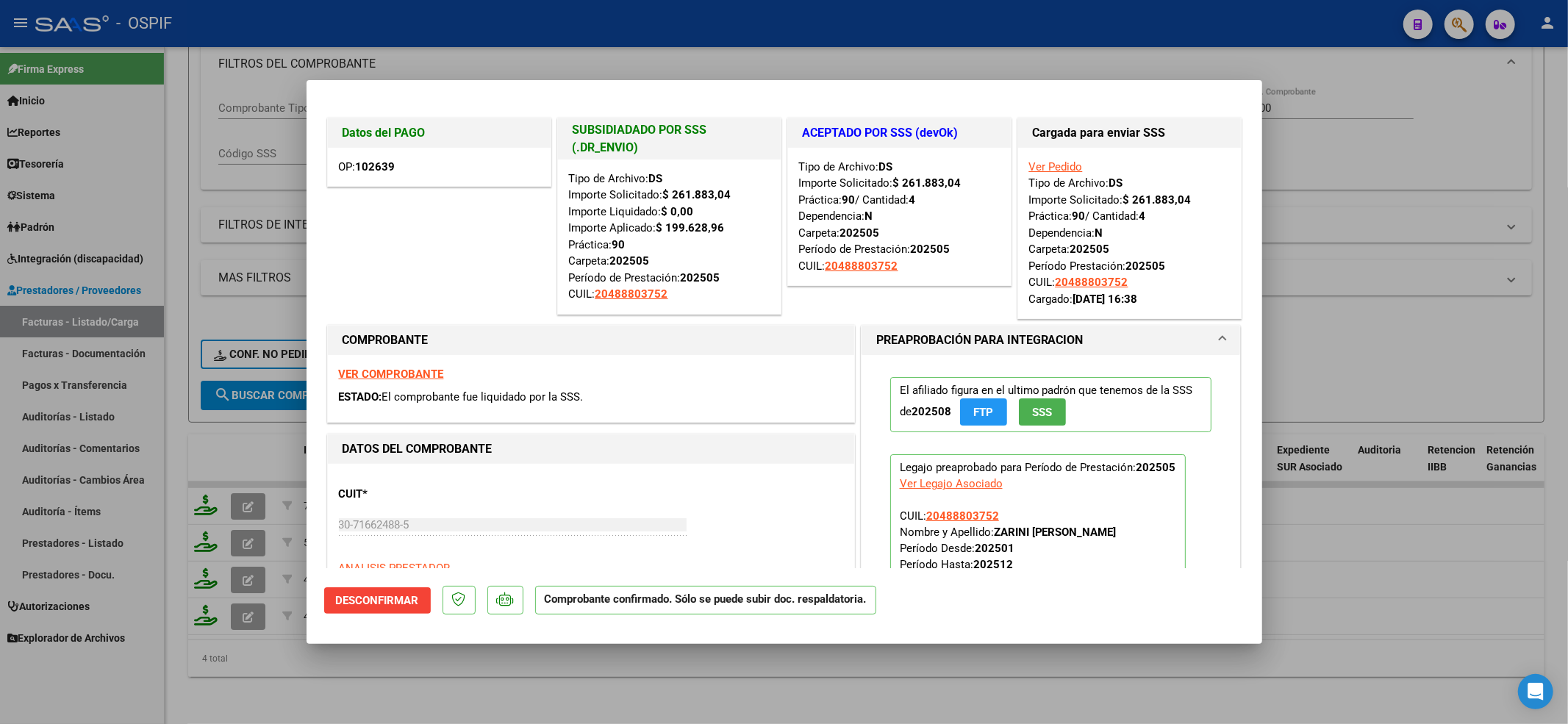
type input "$ 0,00"
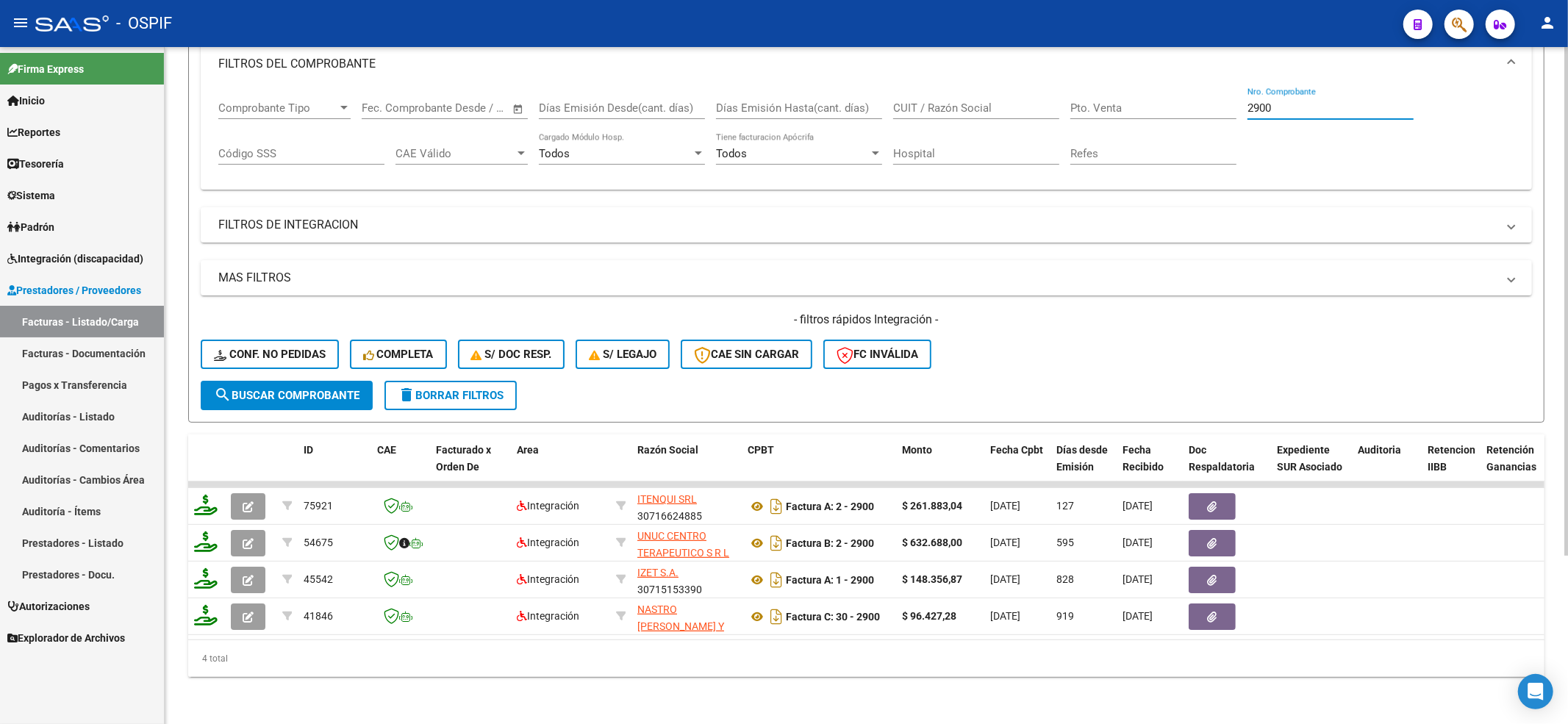
click at [1307, 102] on input "2900" at bounding box center [1330, 108] width 166 height 13
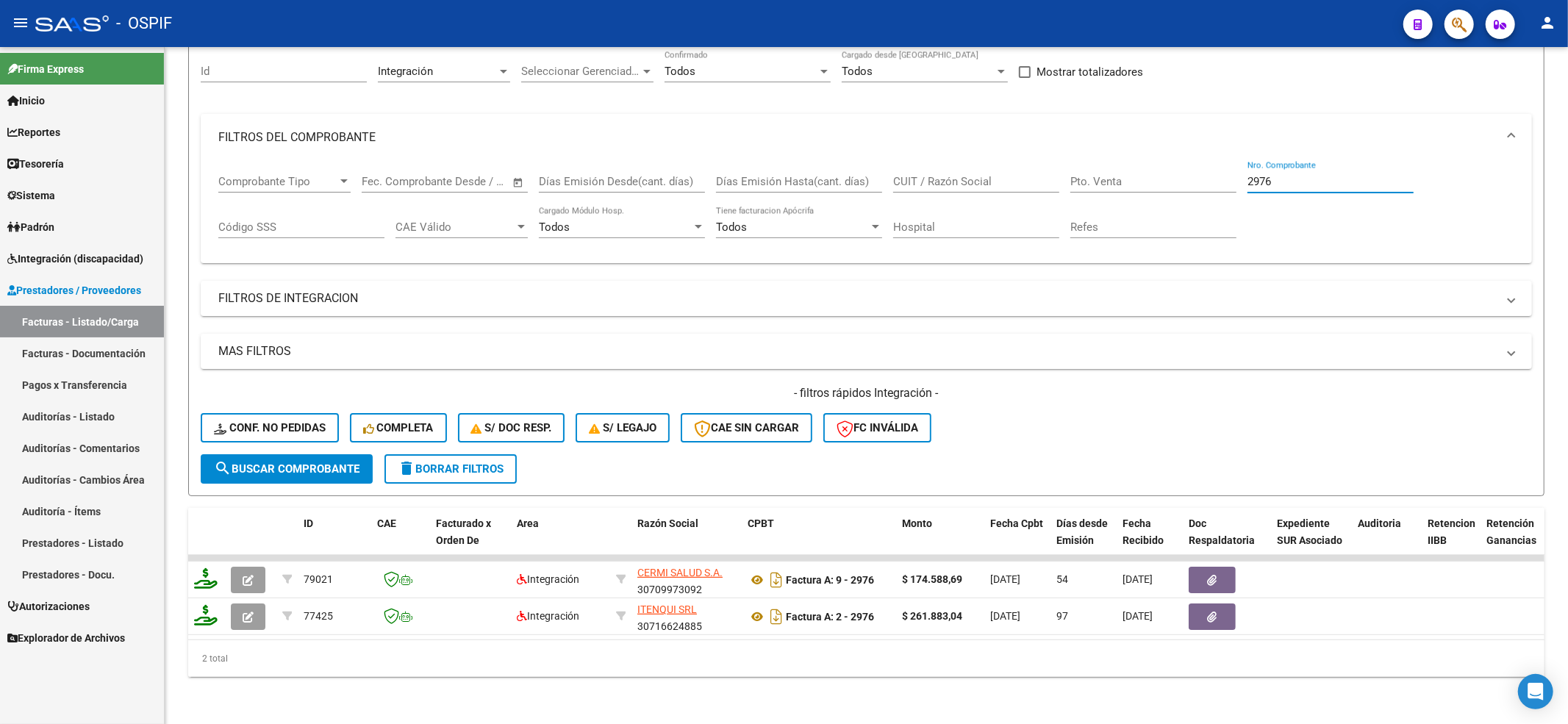
scroll to position [149, 0]
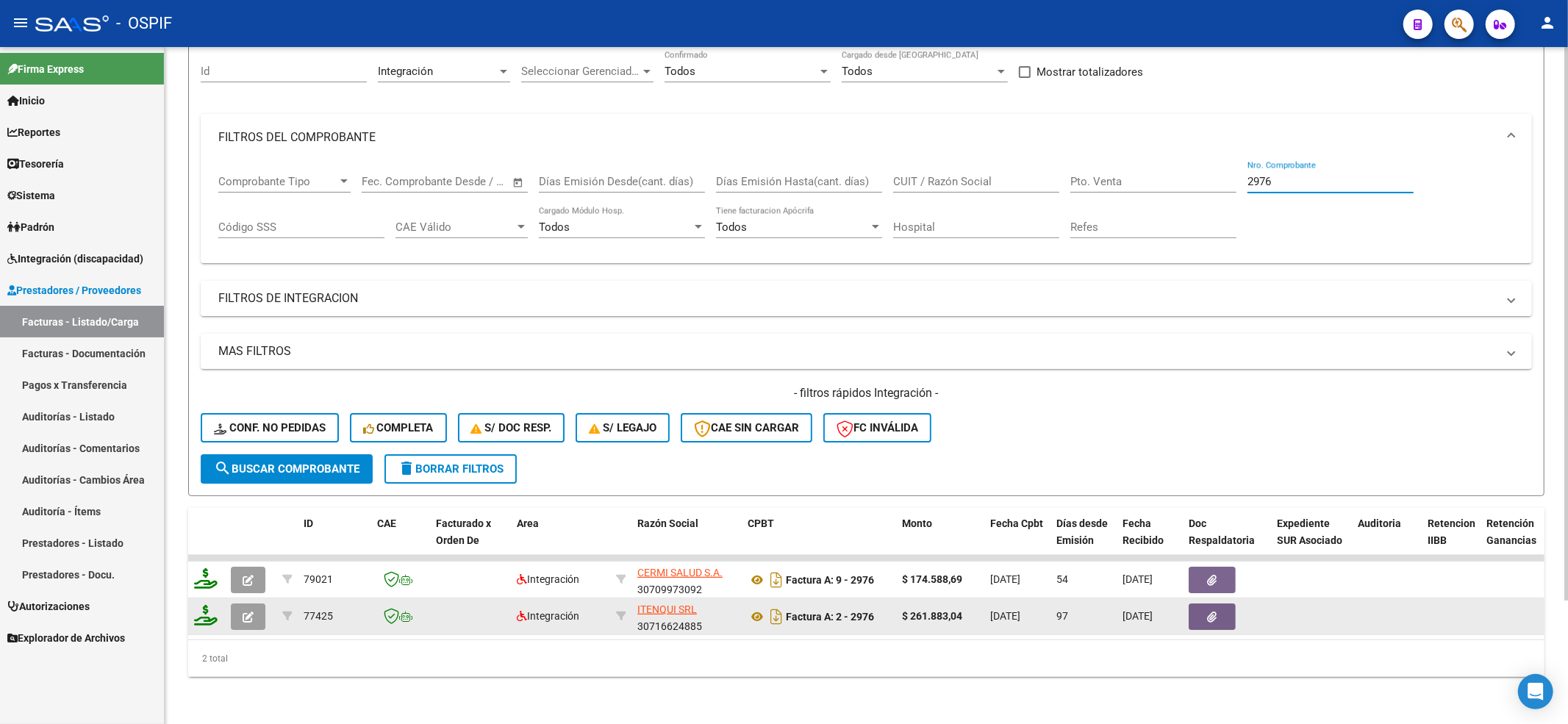
type input "2976"
click at [225, 601] on datatable-body-cell at bounding box center [250, 617] width 51 height 36
click at [232, 604] on button "button" at bounding box center [249, 617] width 35 height 26
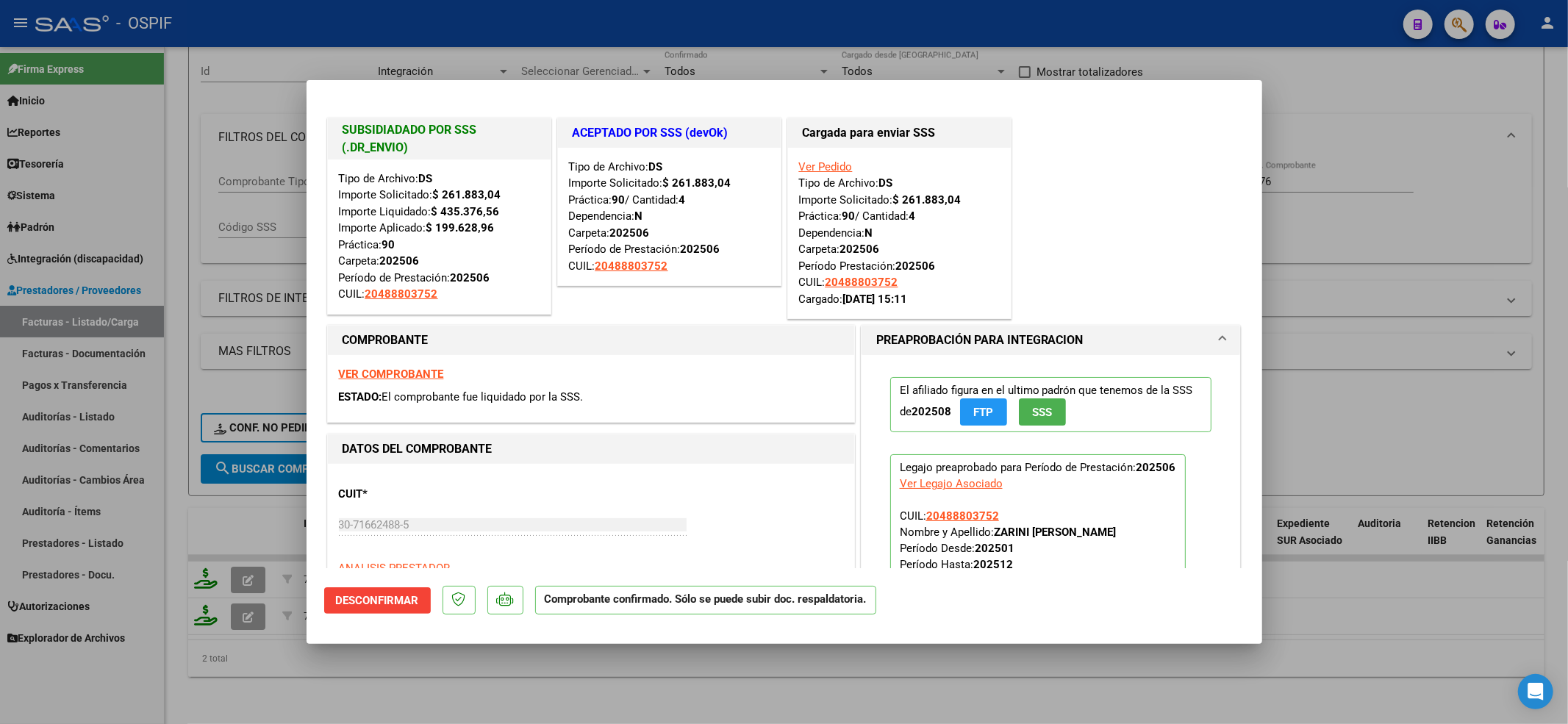
type input "$ 0,00"
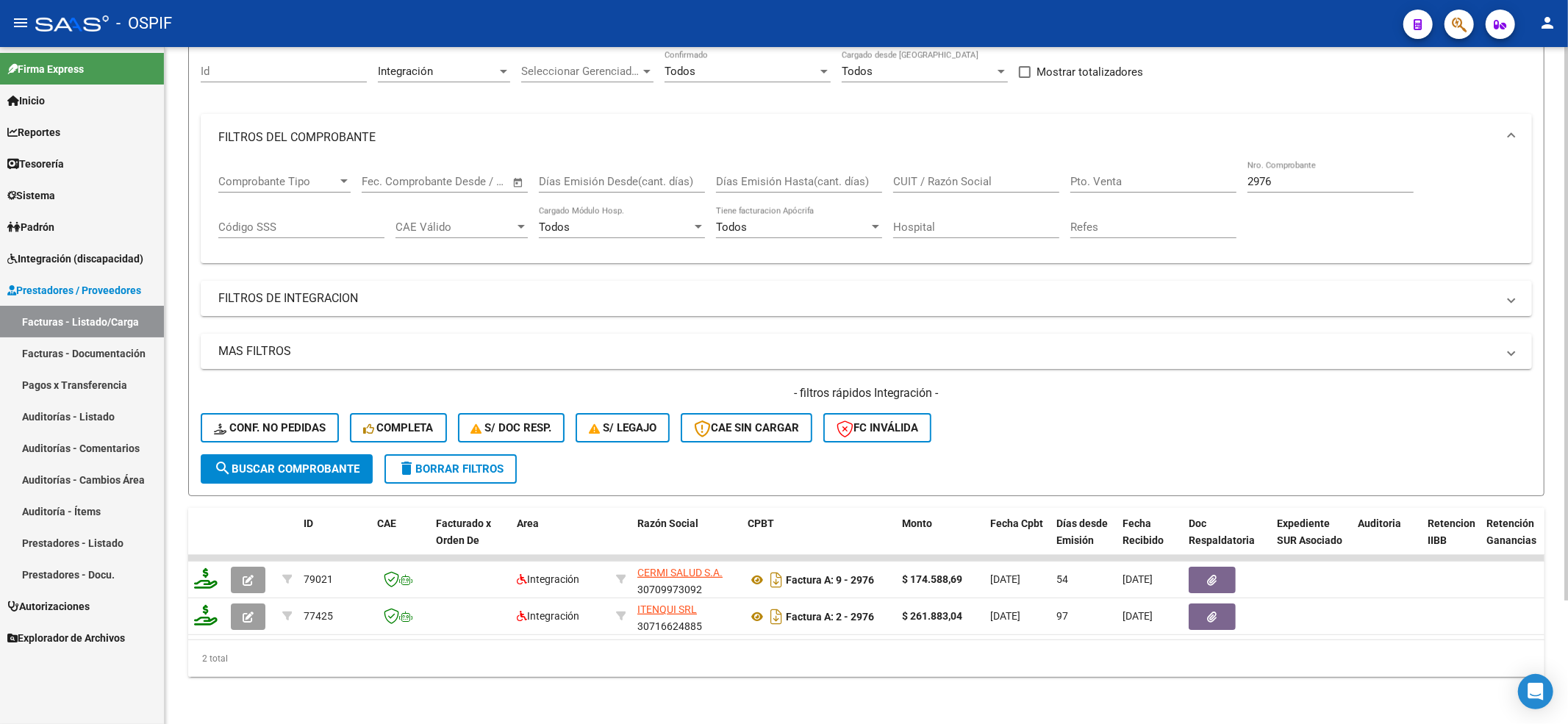
click at [454, 431] on div "- filtros rápidos Integración - Conf. no pedidas Completa S/ Doc Resp. S/ legaj…" at bounding box center [866, 420] width 1331 height 69
click at [448, 454] on button "delete Borrar Filtros" at bounding box center [451, 469] width 132 height 30
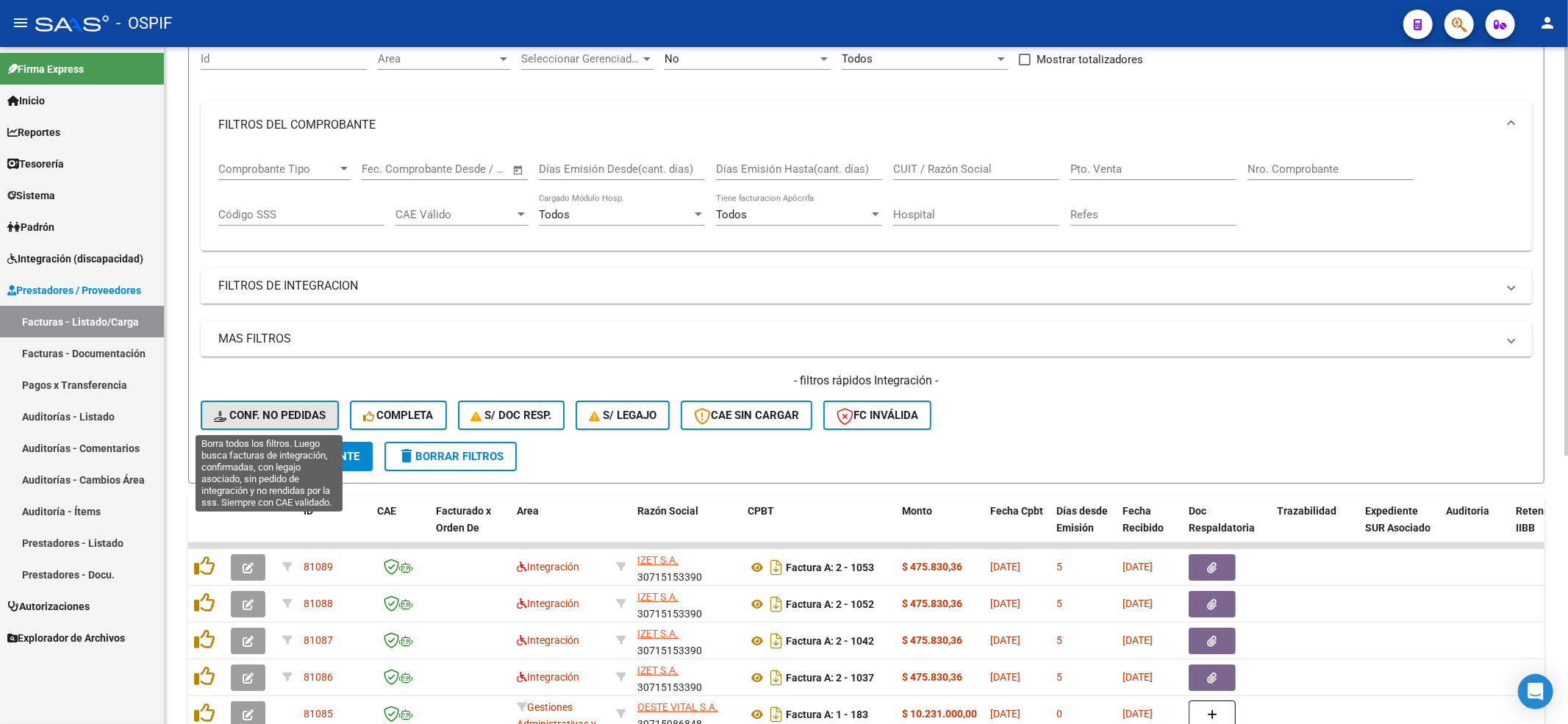
click at [272, 405] on button "Conf. no pedidas" at bounding box center [269, 415] width 138 height 30
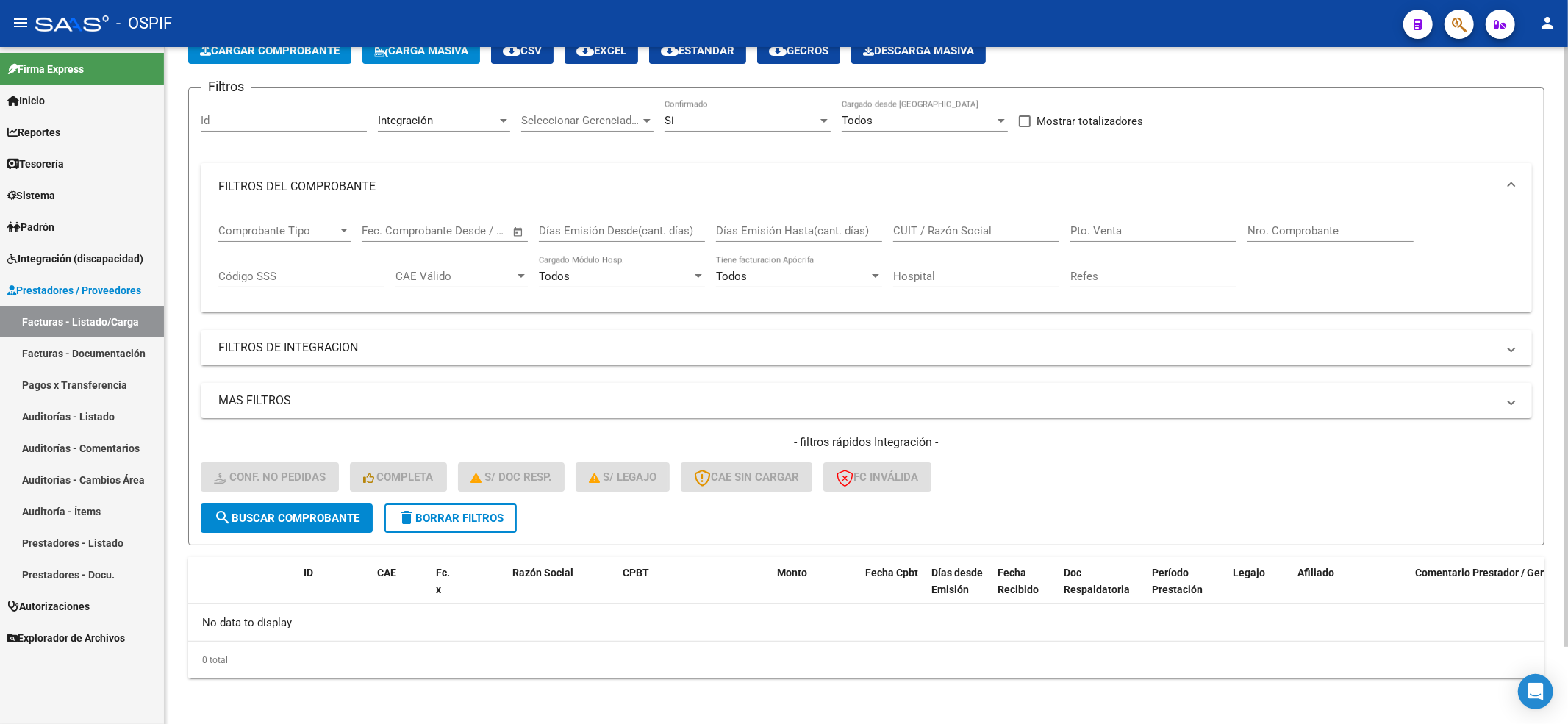
click at [420, 526] on button "delete Borrar Filtros" at bounding box center [451, 518] width 132 height 30
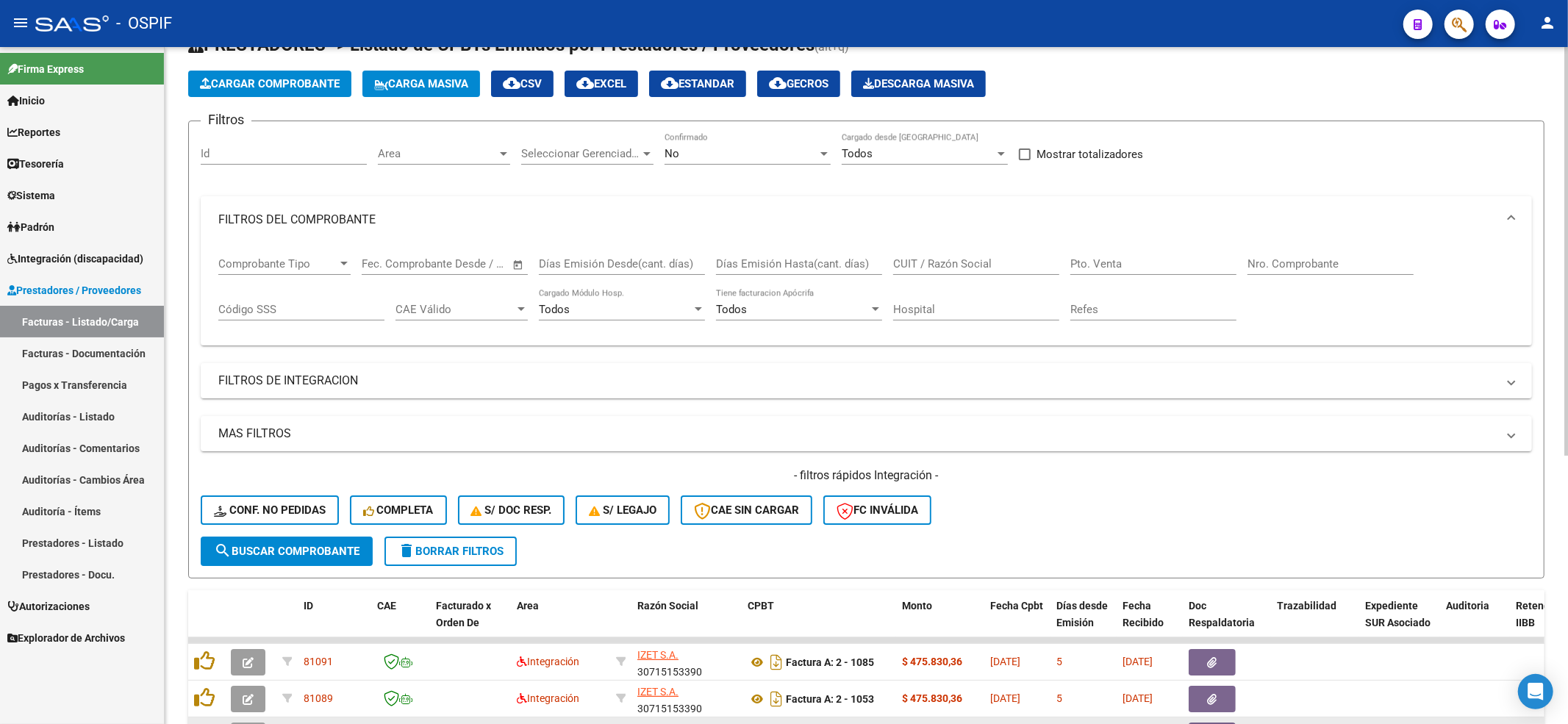
scroll to position [87, 0]
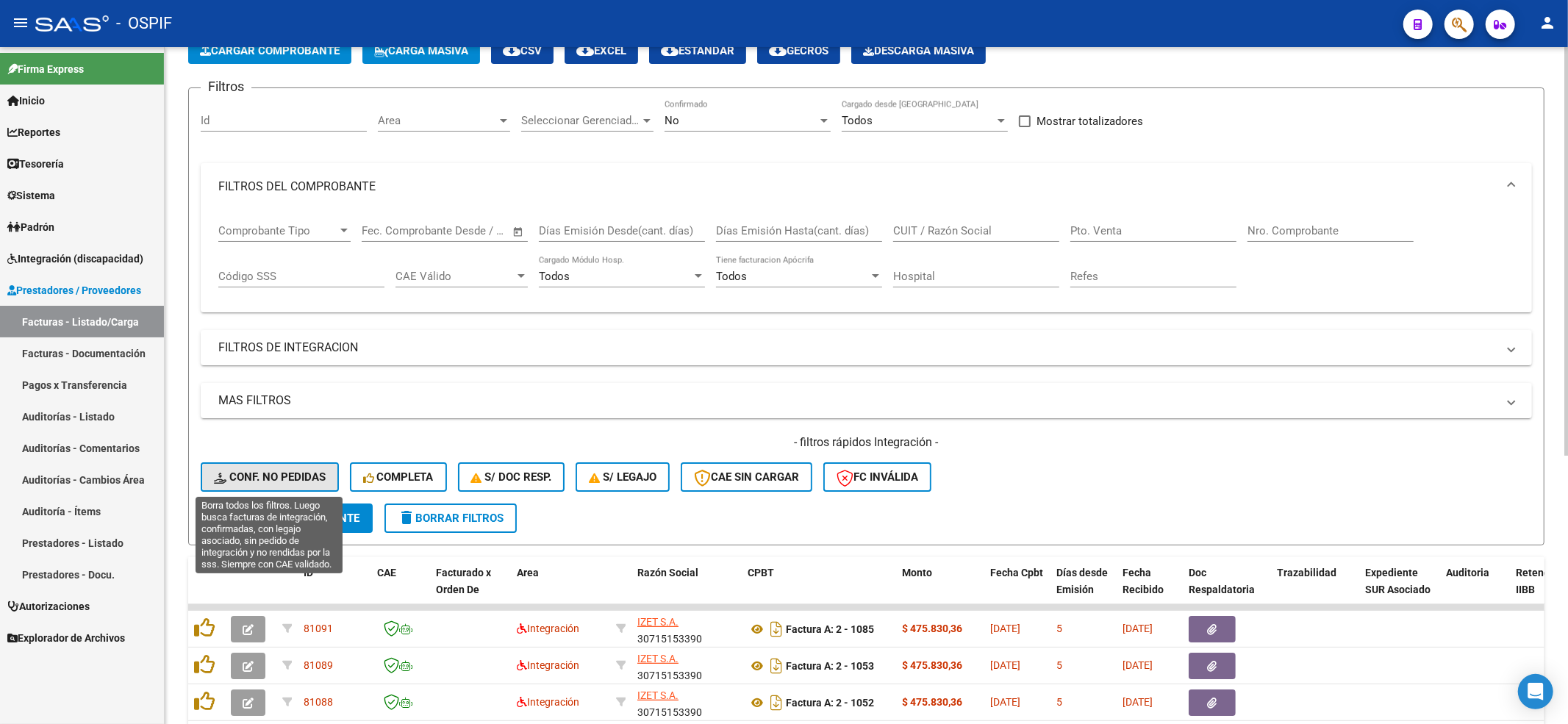
click at [219, 478] on icon at bounding box center [221, 477] width 16 height 11
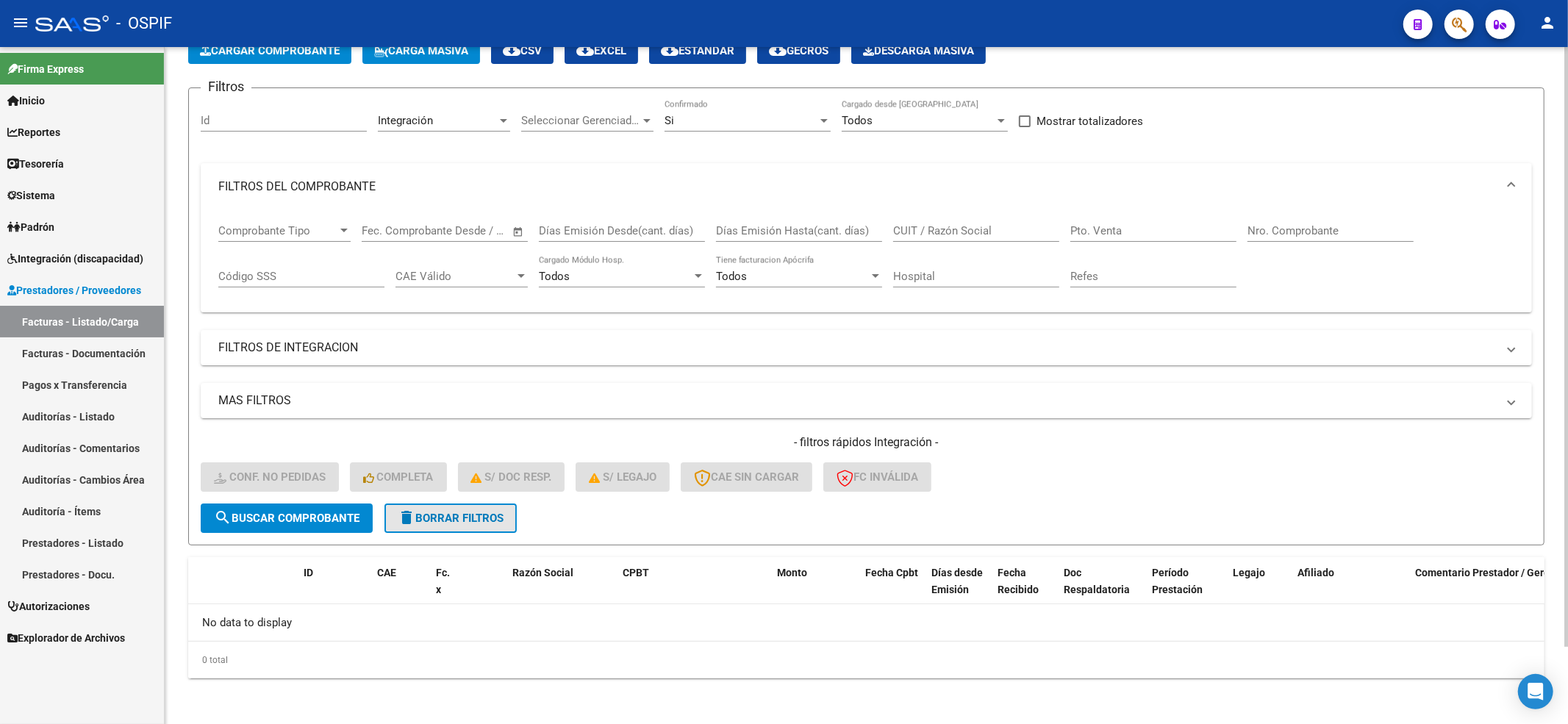
drag, startPoint x: 480, startPoint y: 531, endPoint x: 484, endPoint y: 489, distance: 42.2
click at [483, 531] on button "delete Borrar Filtros" at bounding box center [451, 518] width 132 height 30
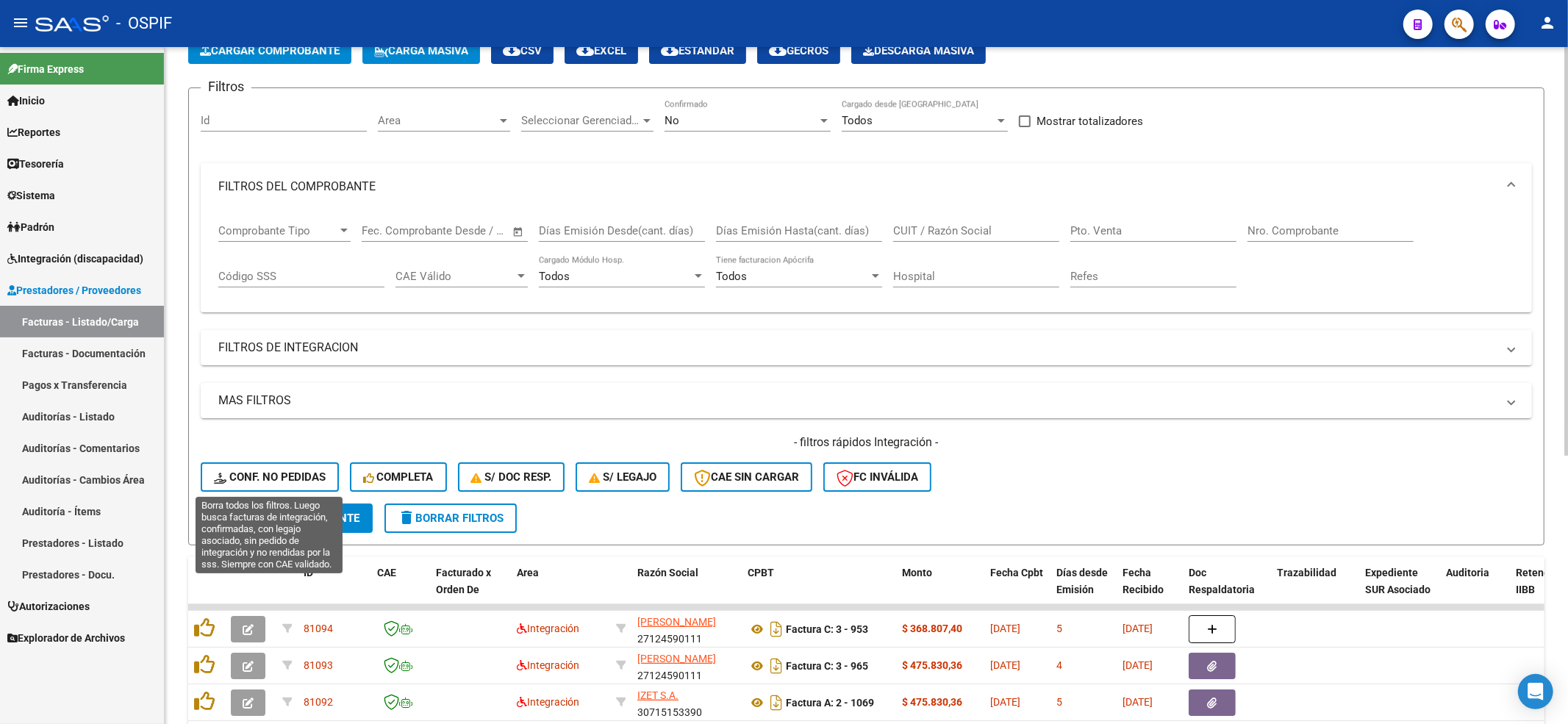
click at [304, 454] on div "- filtros rápidos Integración - Conf. no pedidas Completa S/ Doc Resp. S/ legaj…" at bounding box center [866, 469] width 1331 height 69
click at [303, 467] on button "Conf. no pedidas" at bounding box center [269, 477] width 138 height 30
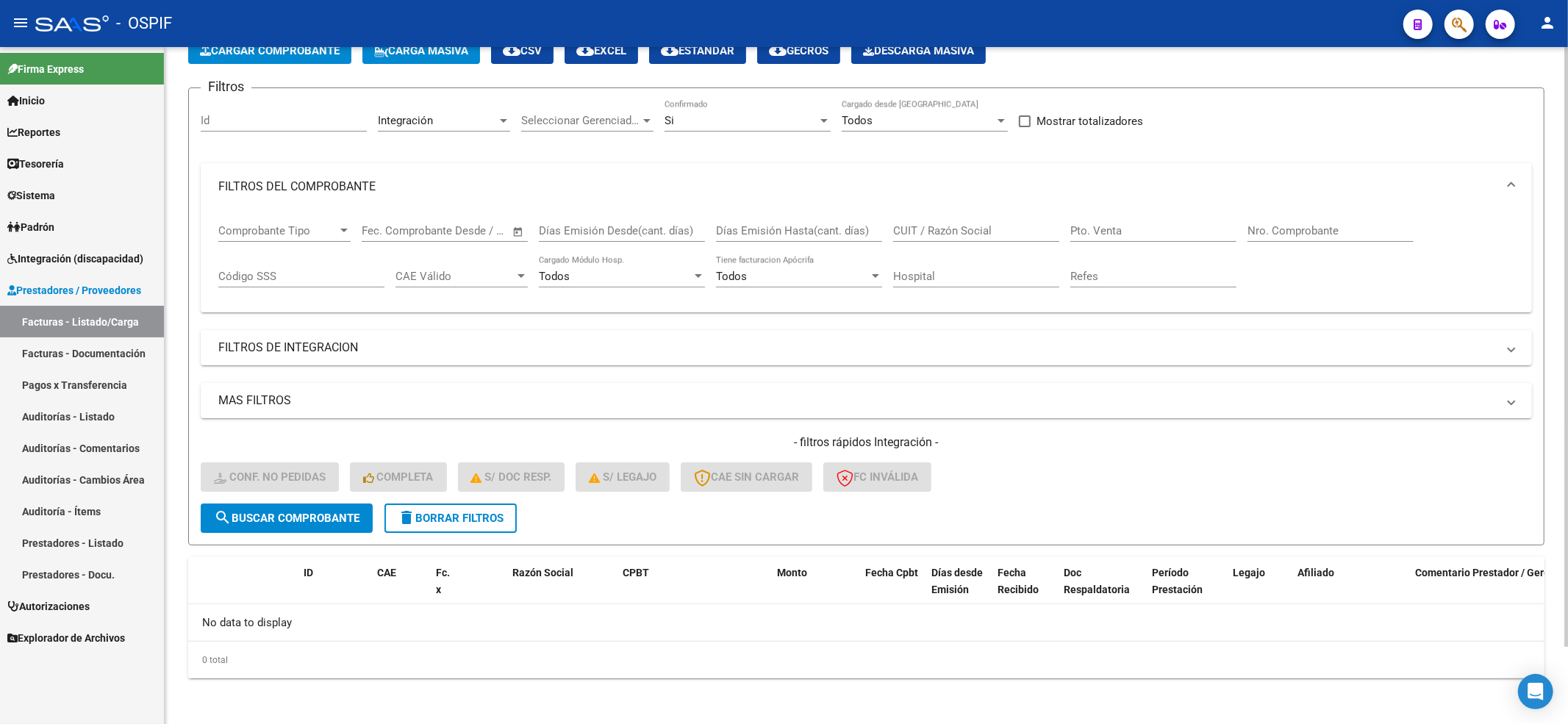
click at [454, 494] on div "- filtros rápidos Integración - Conf. no pedidas Completa S/ Doc Resp. S/ legaj…" at bounding box center [866, 469] width 1331 height 69
click at [454, 522] on span "delete Borrar Filtros" at bounding box center [451, 518] width 106 height 13
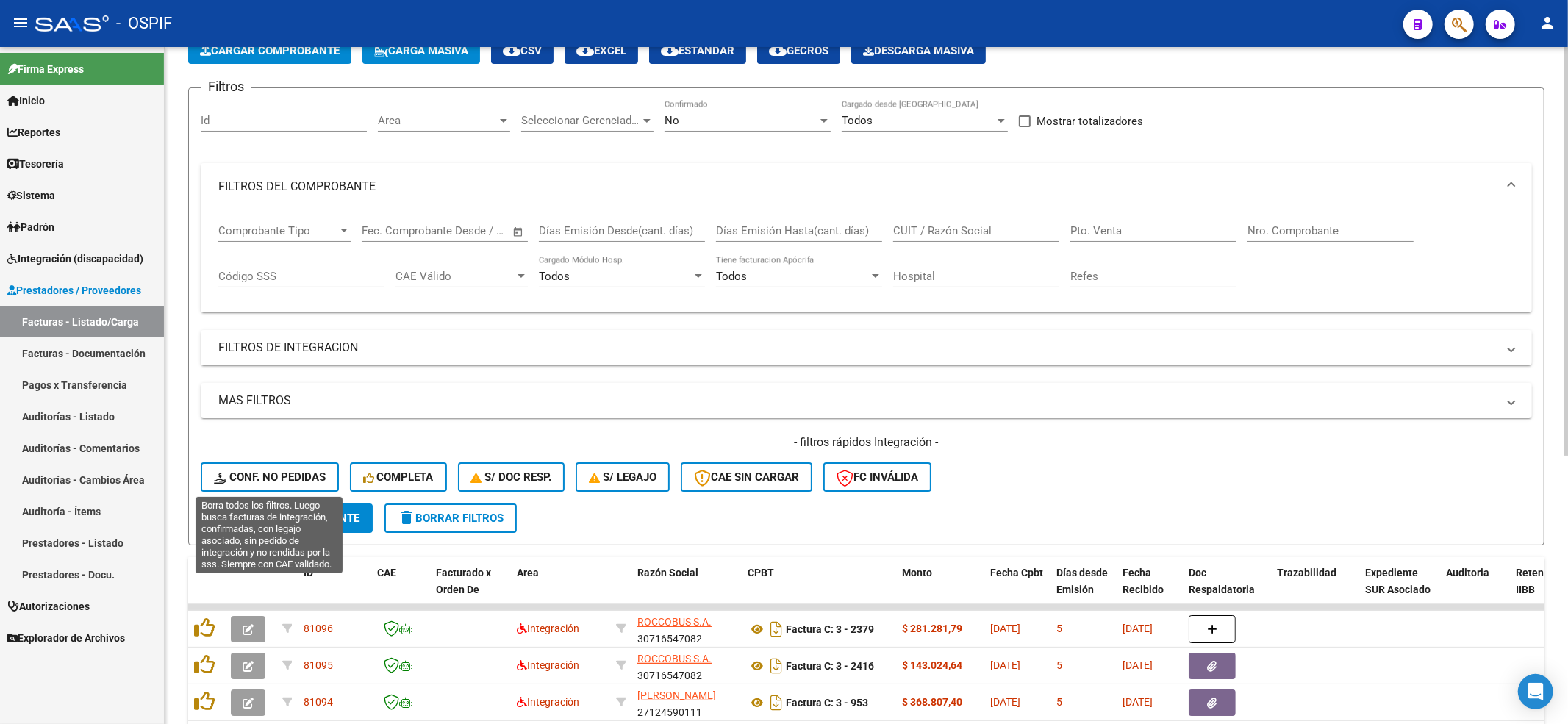
click at [326, 482] on button "Conf. no pedidas" at bounding box center [269, 477] width 138 height 30
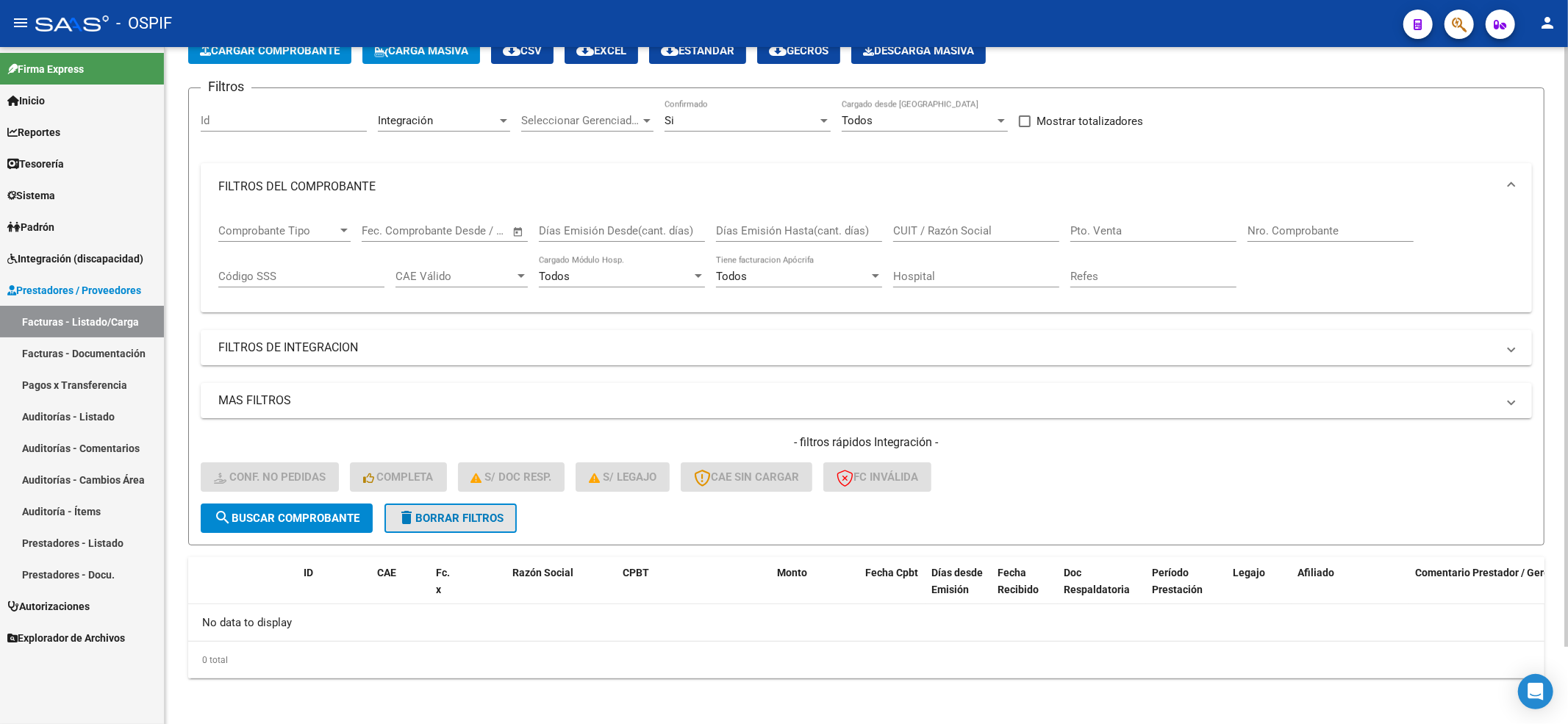
click at [476, 523] on span "delete Borrar Filtros" at bounding box center [451, 518] width 106 height 13
